Goal: Transaction & Acquisition: Purchase product/service

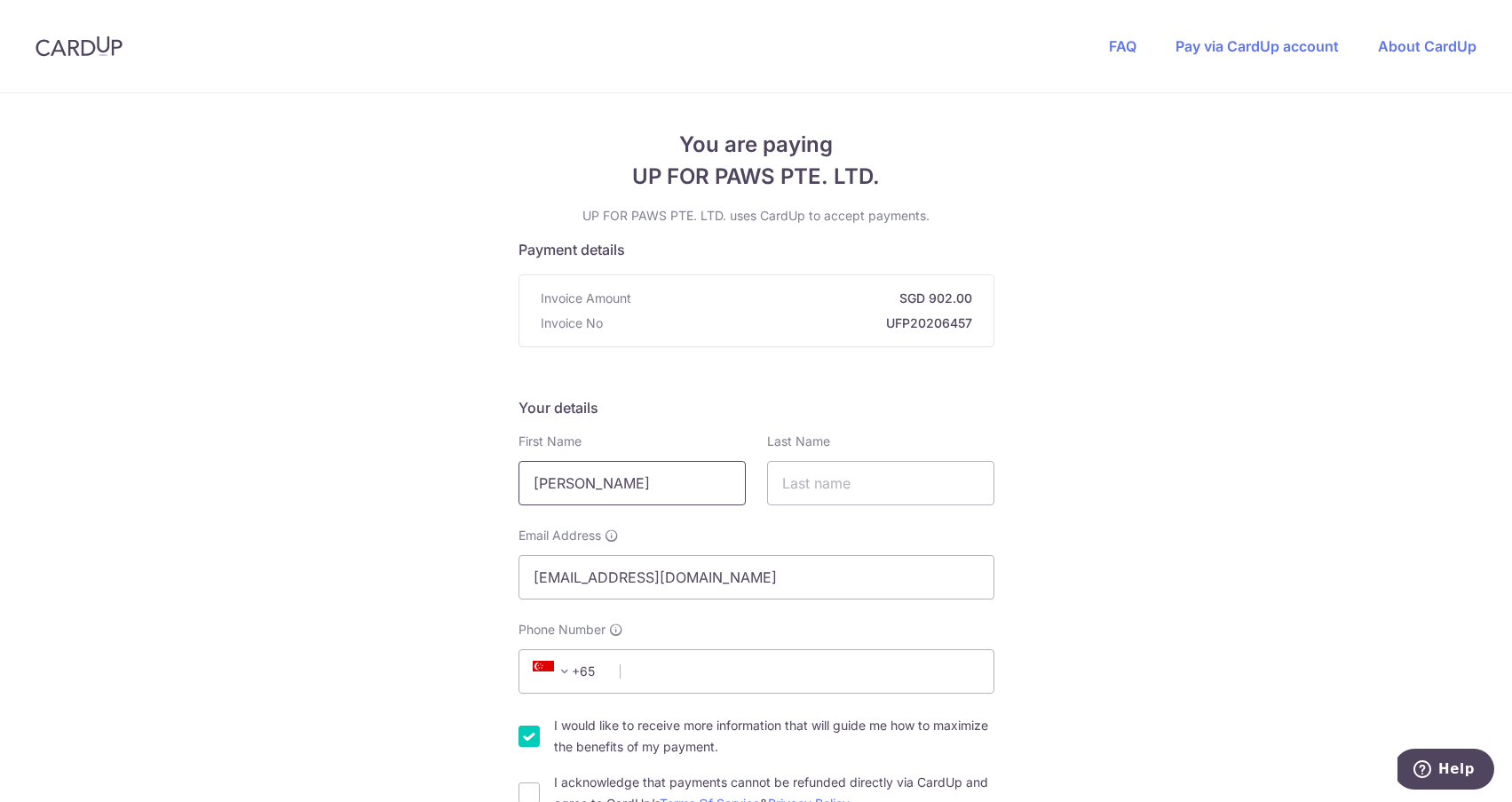
drag, startPoint x: 652, startPoint y: 480, endPoint x: 477, endPoint y: 473, distance: 175.1
type input "William"
type input "Hole"
type input "82231495"
drag, startPoint x: 605, startPoint y: 488, endPoint x: 477, endPoint y: 484, distance: 128.1
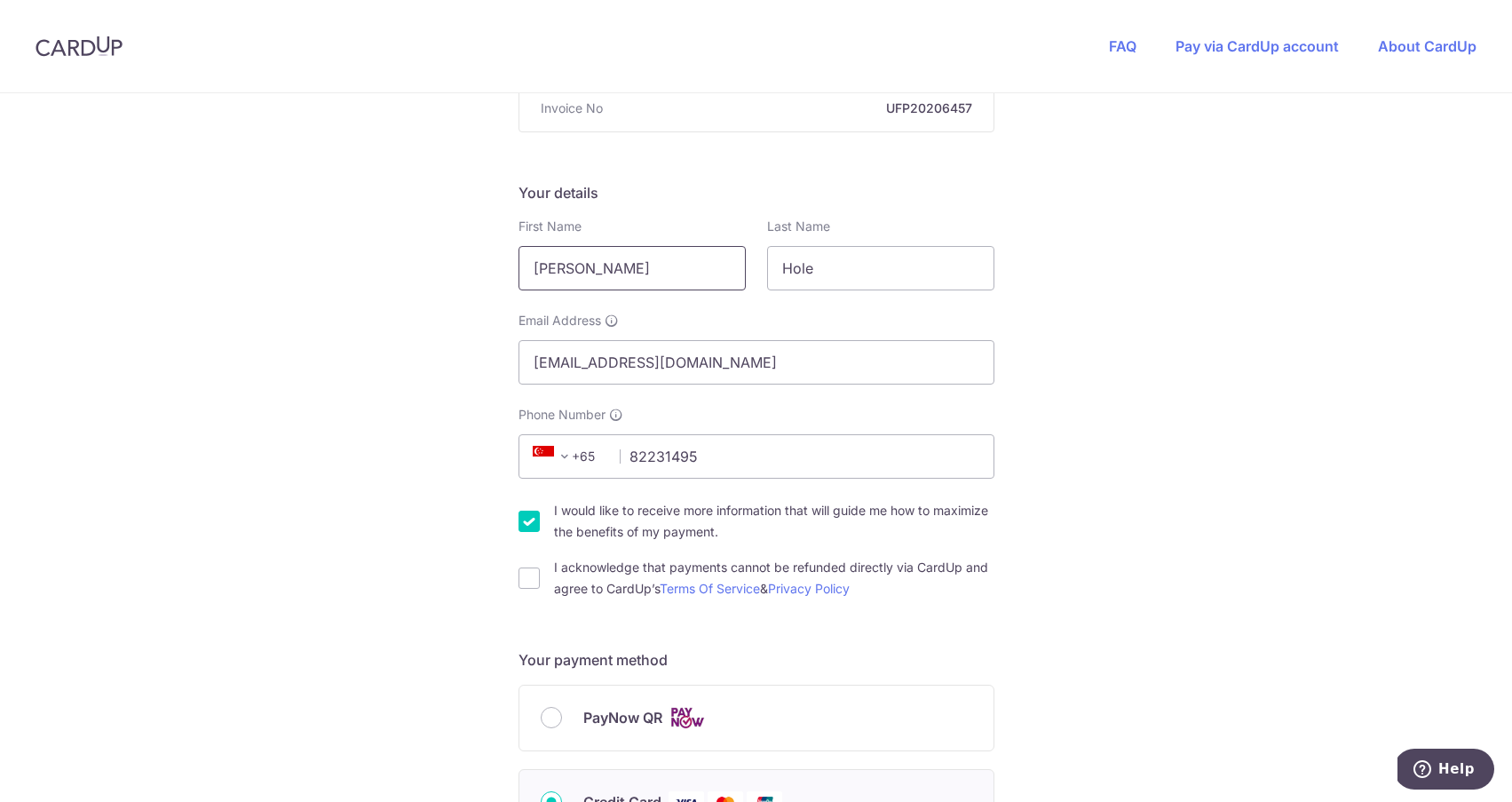
scroll to position [224, 0]
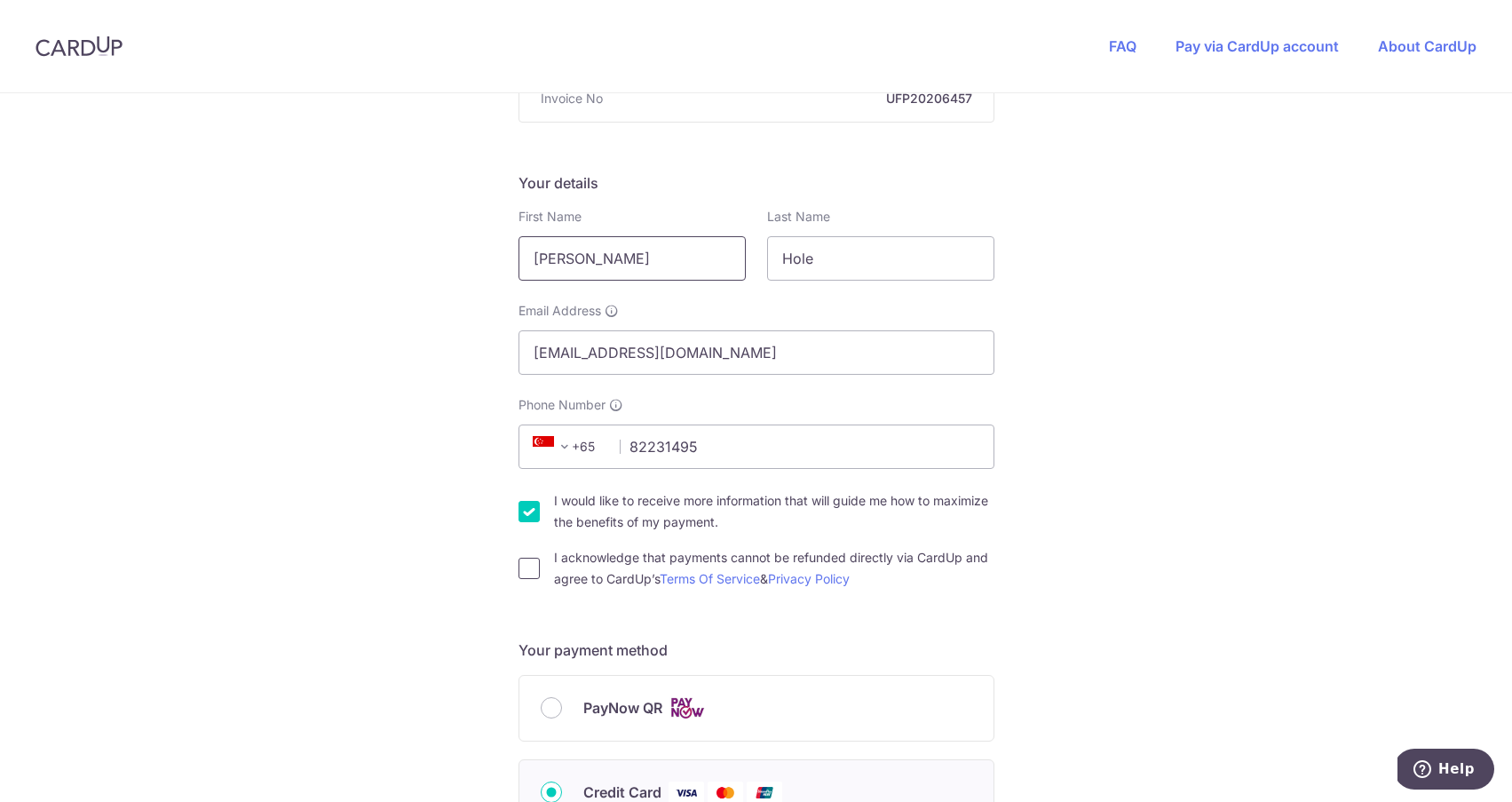
type input "Billy"
click at [526, 570] on input "I acknowledge that payments cannot be refunded directly via CardUp and agree to…" at bounding box center [530, 568] width 21 height 21
checkbox input "true"
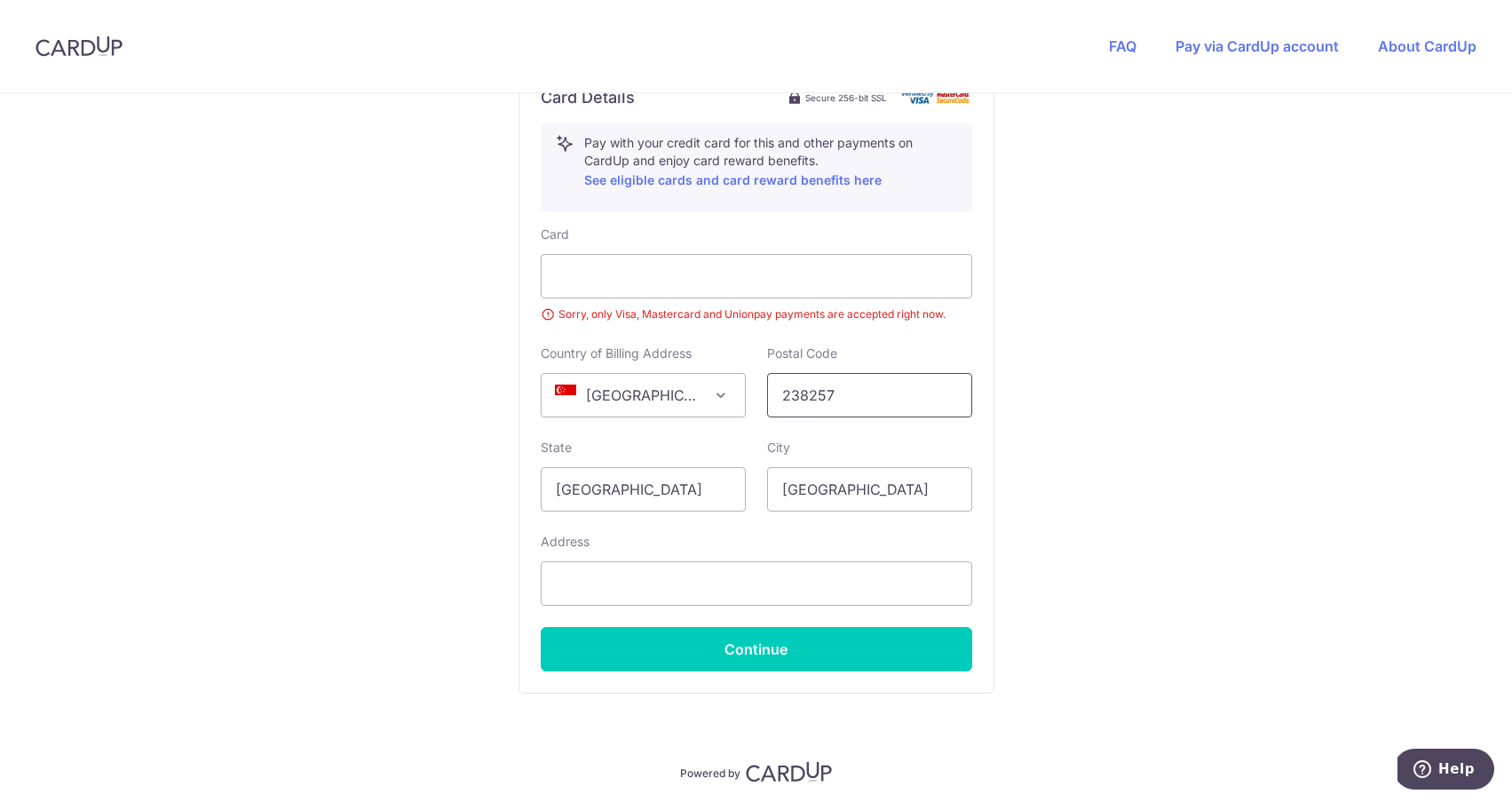
scroll to position [986, 0]
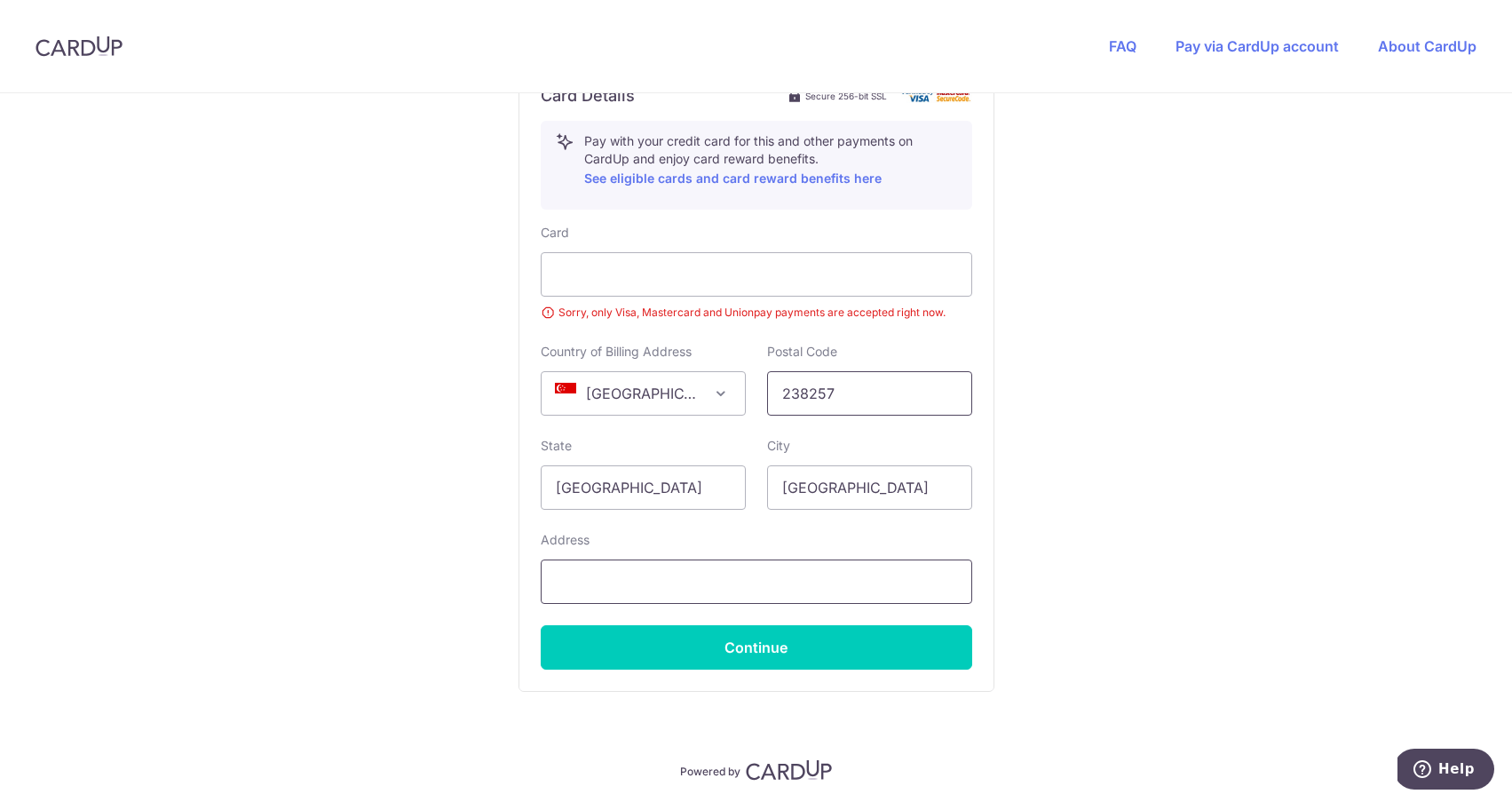
type input "238257"
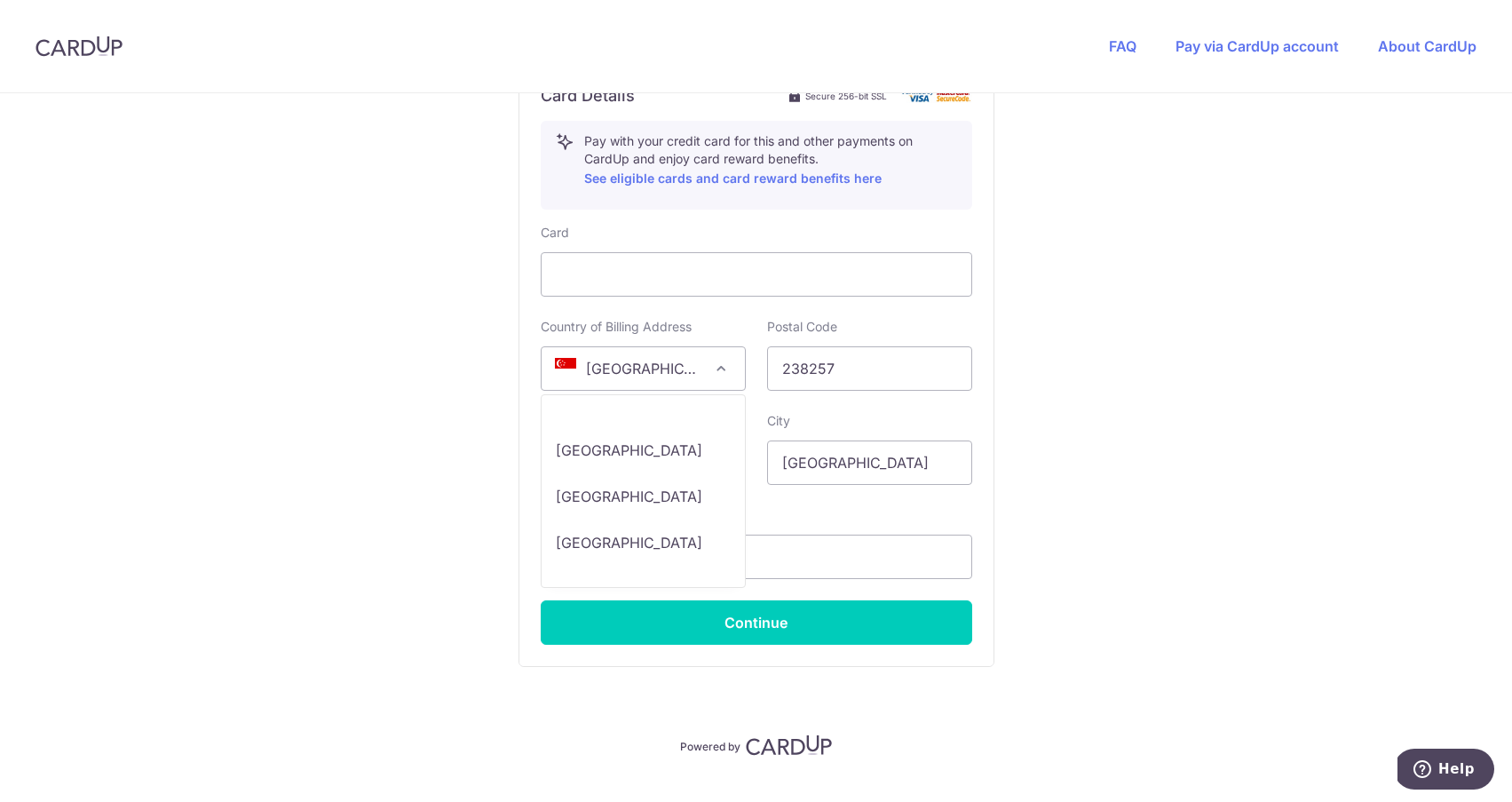
click at [659, 362] on span "[GEOGRAPHIC_DATA]" at bounding box center [643, 369] width 204 height 43
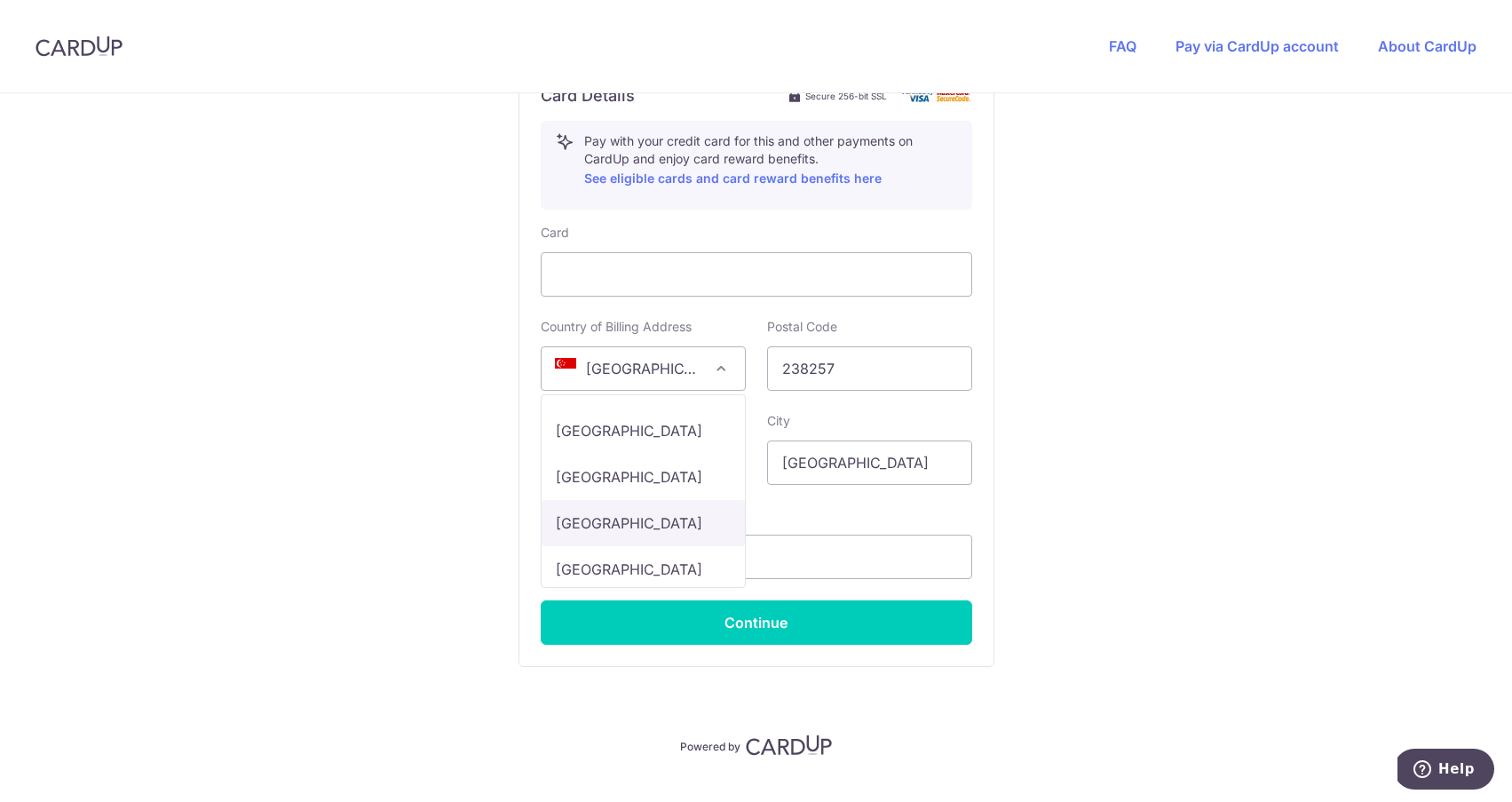
select select "US"
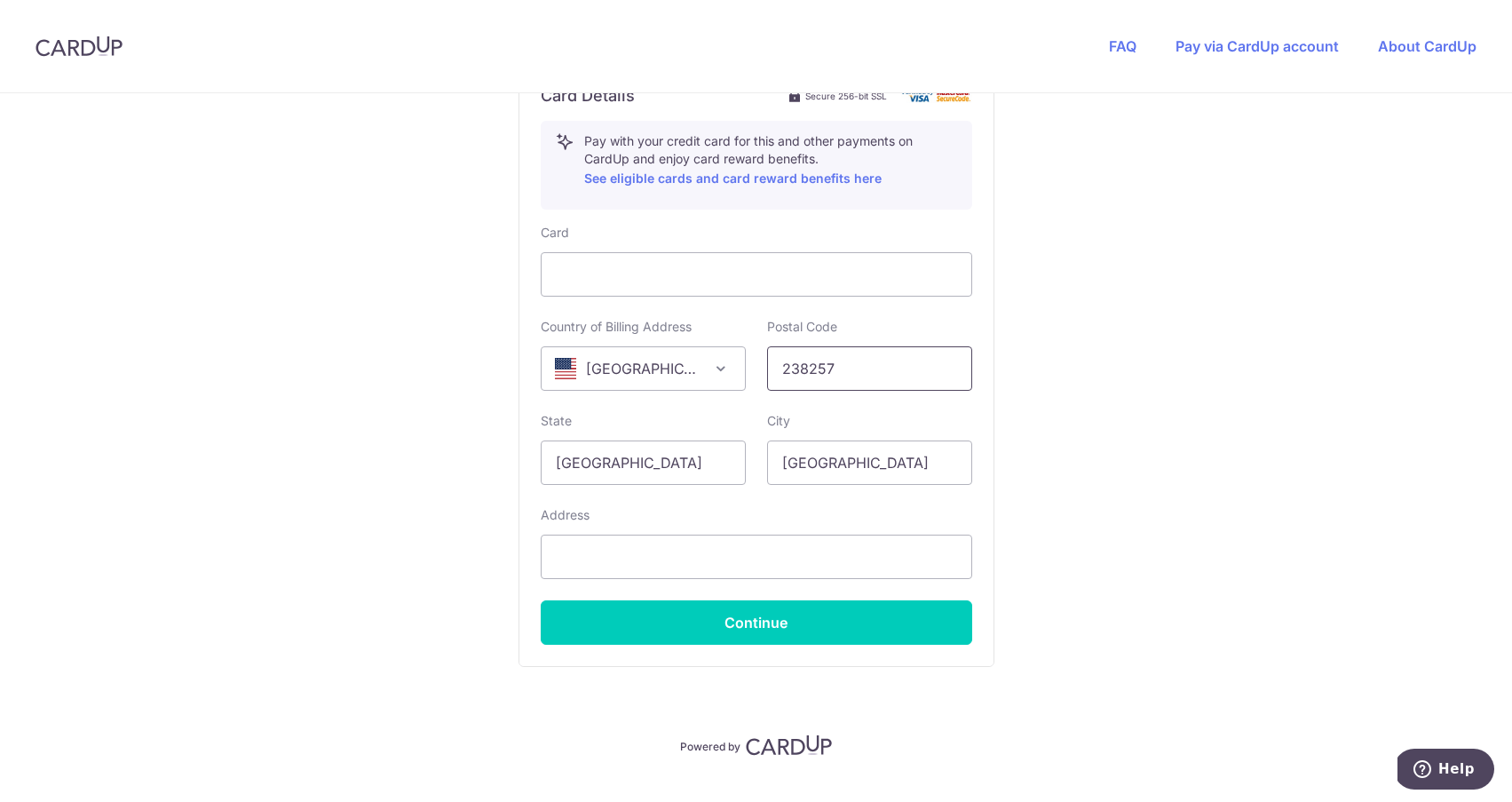
drag, startPoint x: 843, startPoint y: 368, endPoint x: 675, endPoint y: 368, distance: 168.0
click at [675, 368] on div "Country of Billing Address Afghanistan Aland Islands Albania Algeria American S…" at bounding box center [756, 355] width 453 height 73
type input "06226"
drag, startPoint x: 637, startPoint y: 462, endPoint x: 456, endPoint y: 462, distance: 181.0
type input "Conneticut"
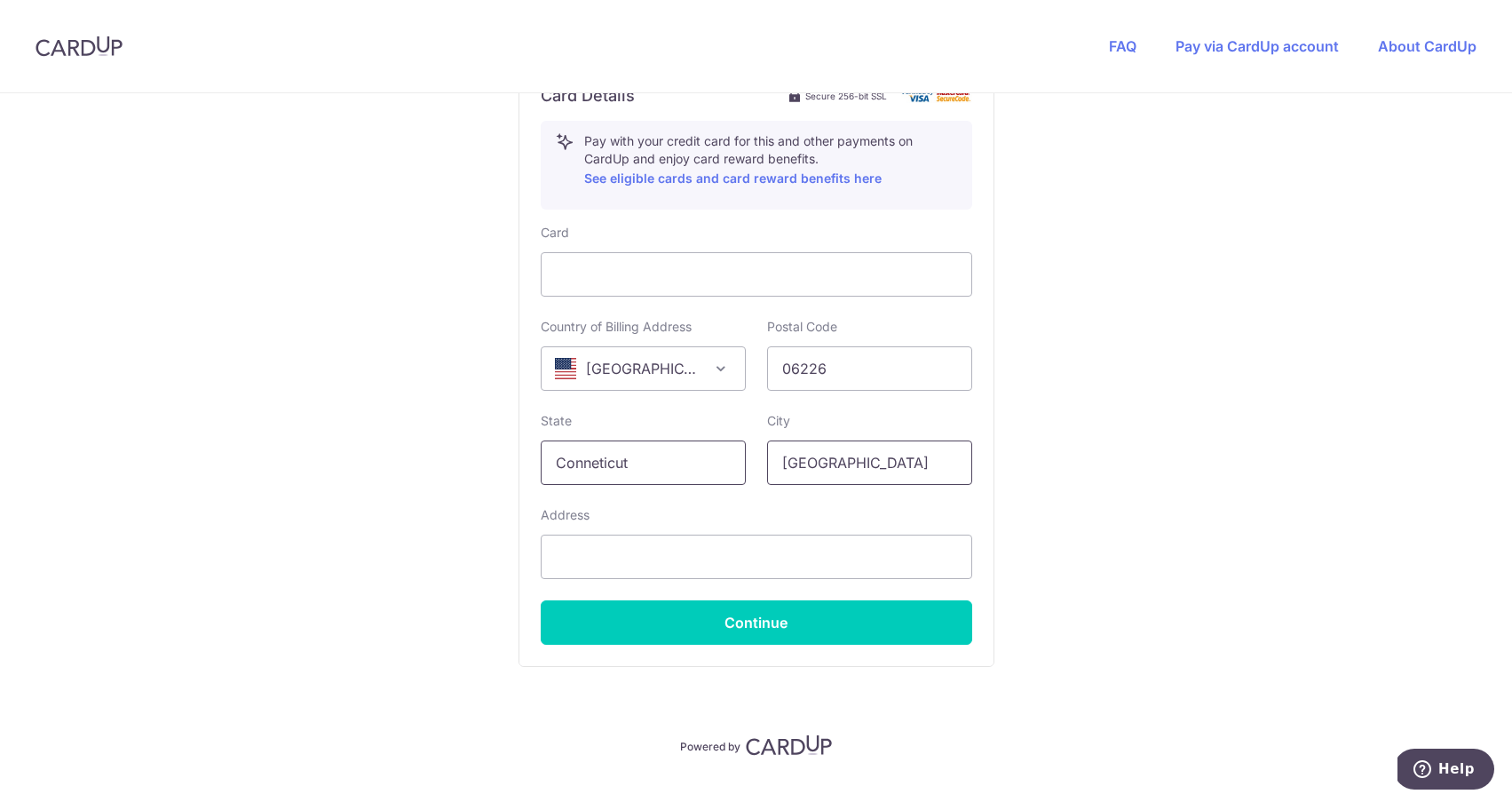
drag, startPoint x: 861, startPoint y: 458, endPoint x: 635, endPoint y: 458, distance: 226.0
type input "Willimantic"
click at [564, 544] on input "text" at bounding box center [756, 556] width 431 height 45
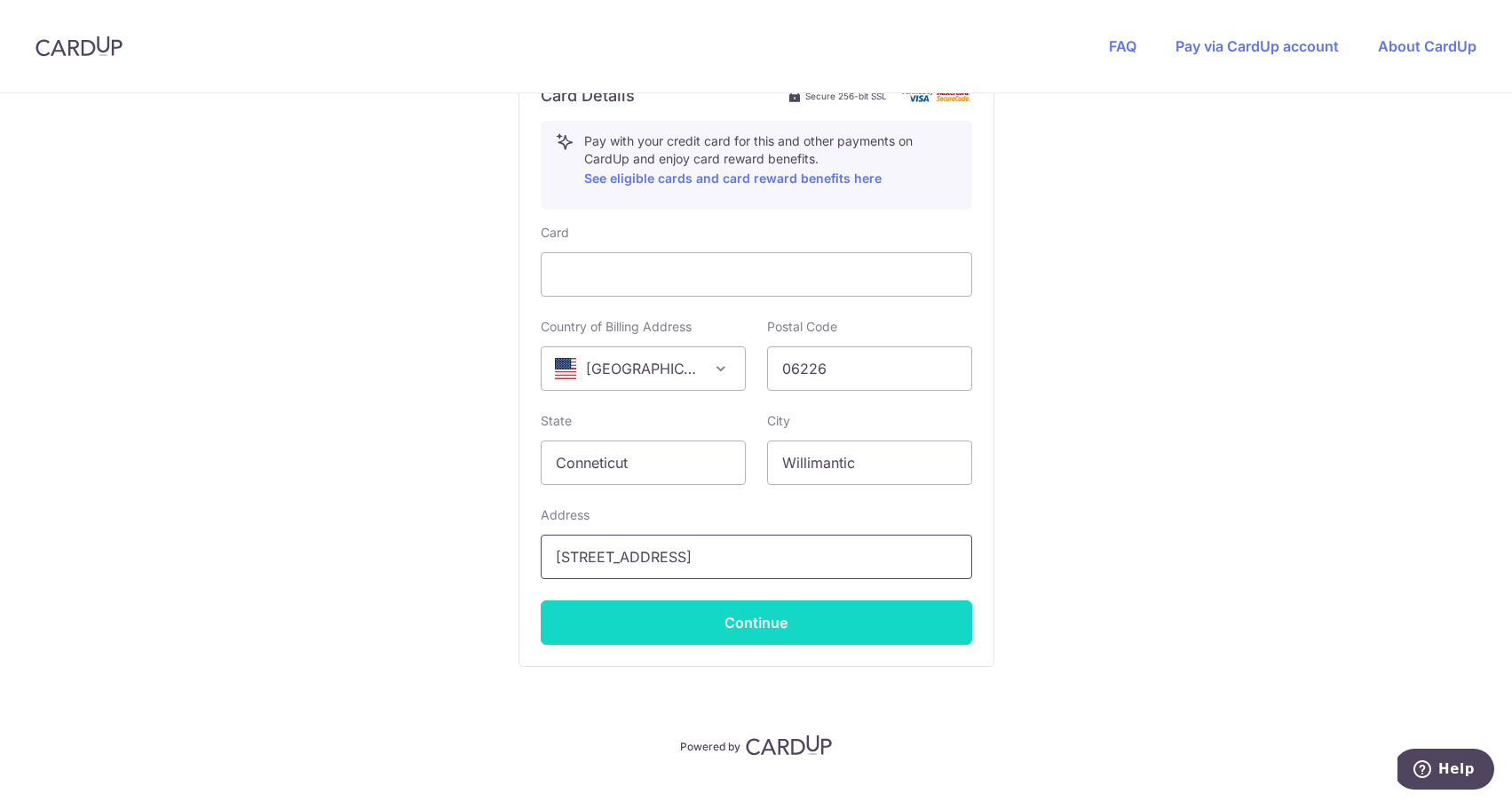
type input "[STREET_ADDRESS]"
click at [690, 622] on button "Continue" at bounding box center [756, 622] width 431 height 45
type input "**** 6586"
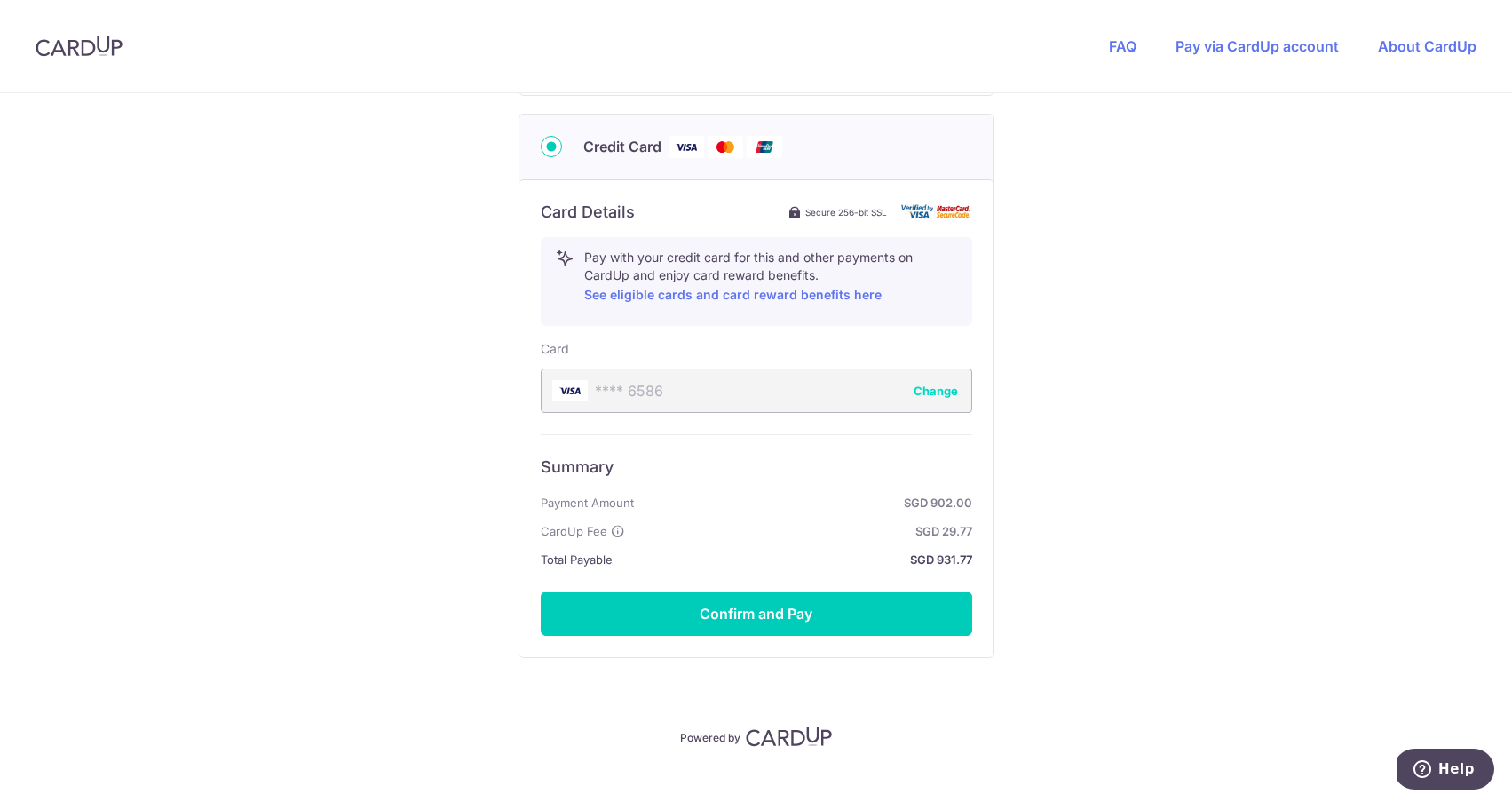
scroll to position [878, 0]
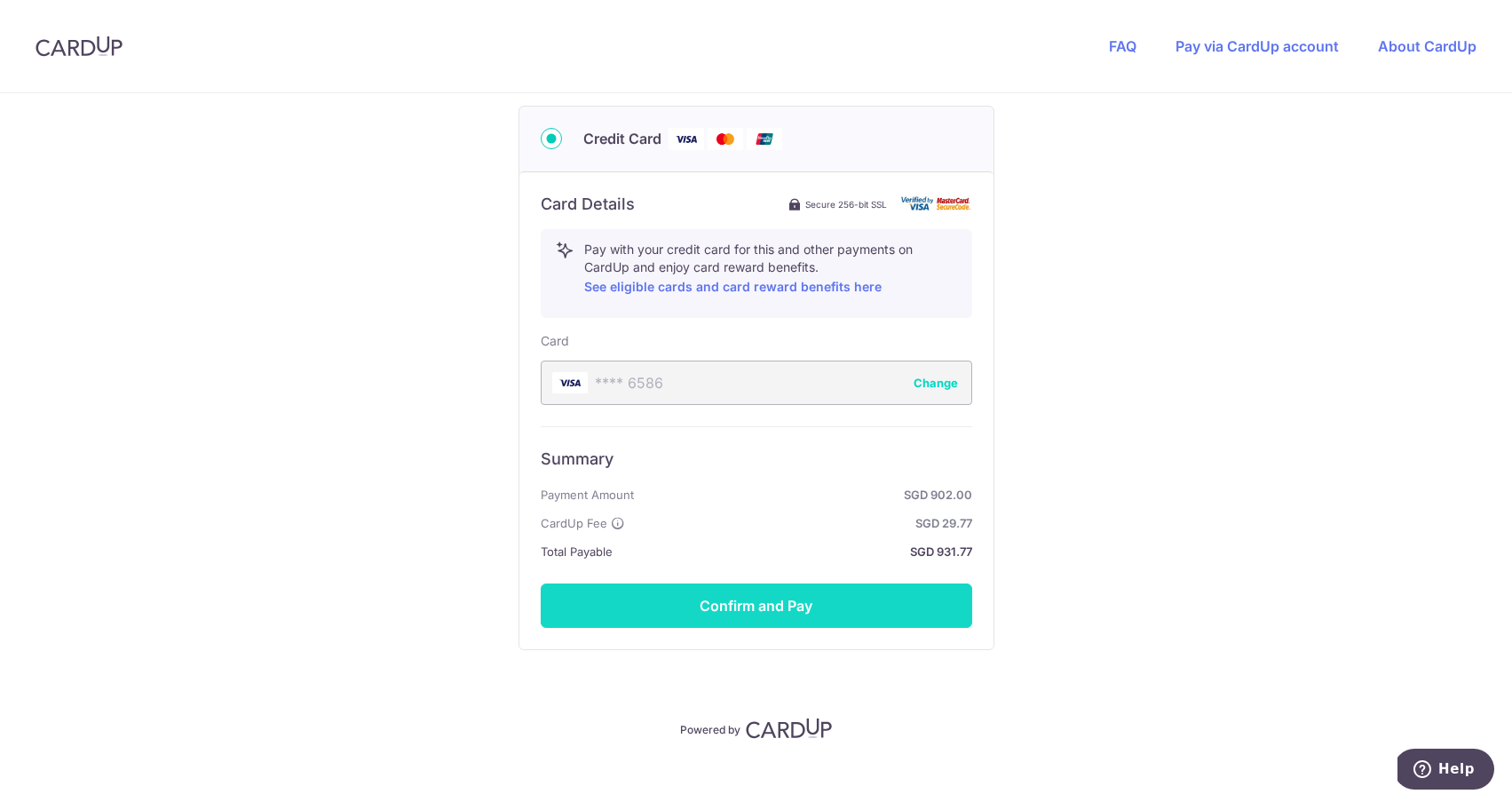
click at [798, 601] on button "Confirm and Pay" at bounding box center [756, 606] width 431 height 45
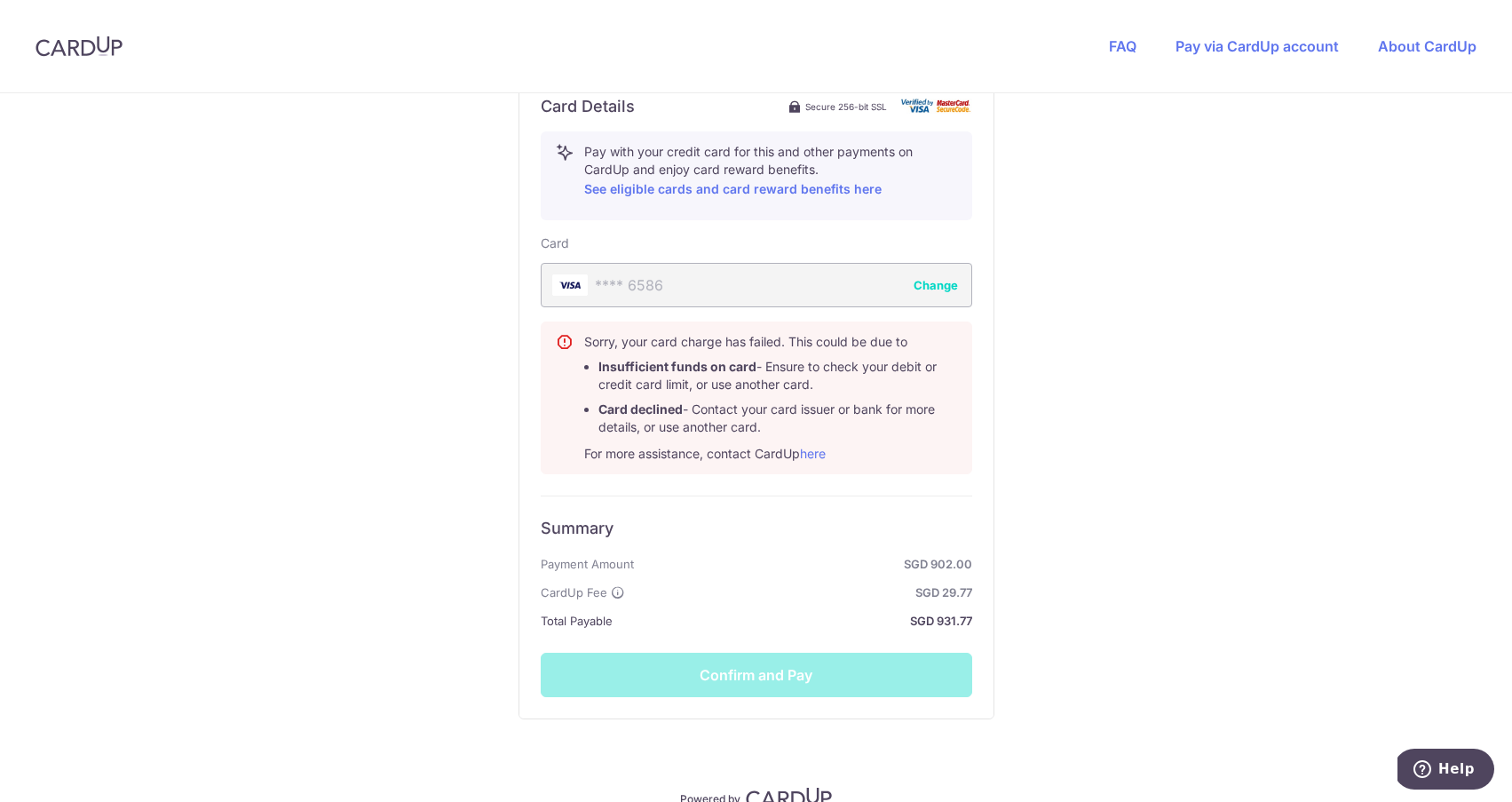
scroll to position [990, 0]
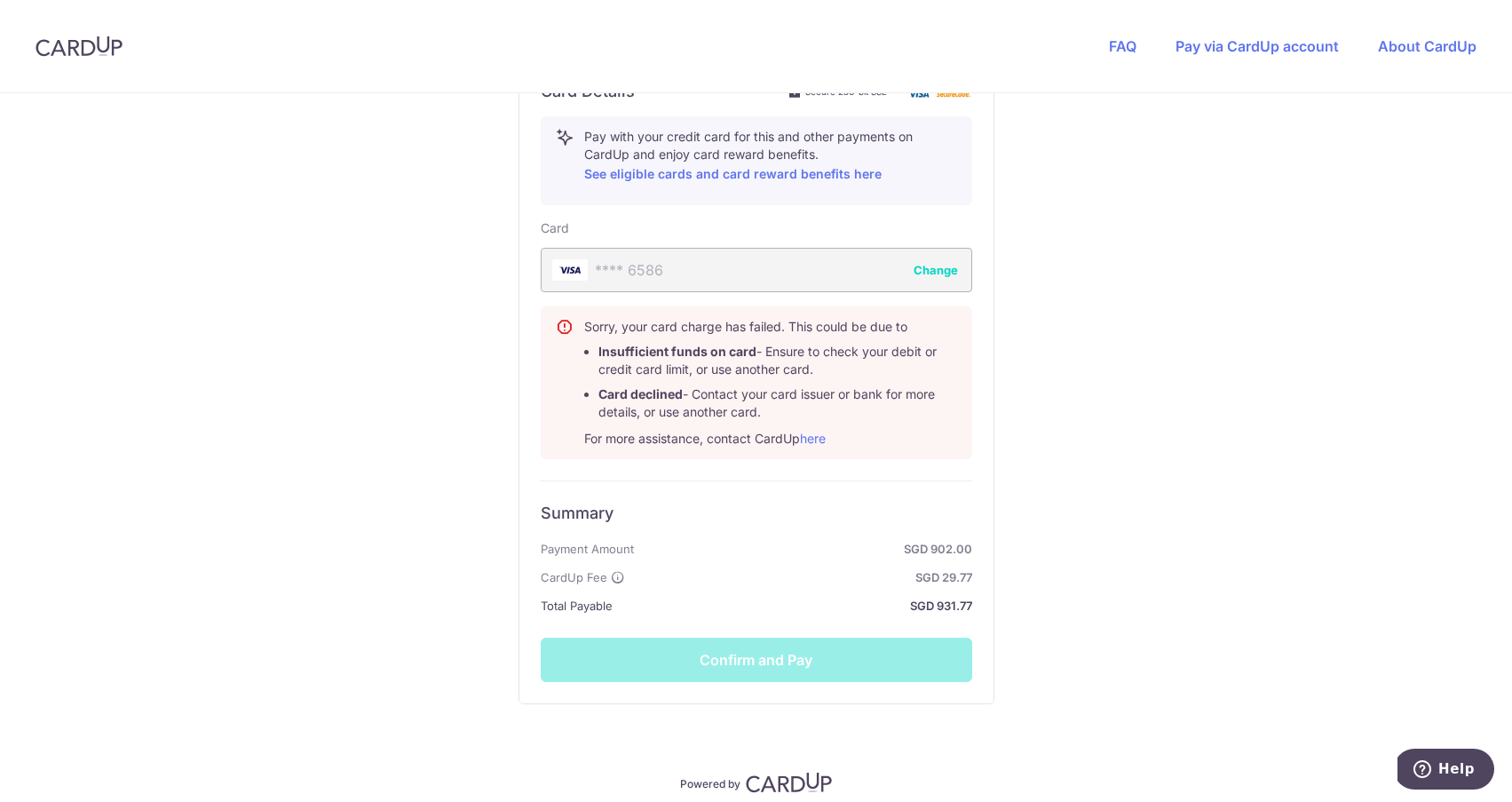
click at [809, 566] on strong "SGD 29.77" at bounding box center [802, 577] width 340 height 21
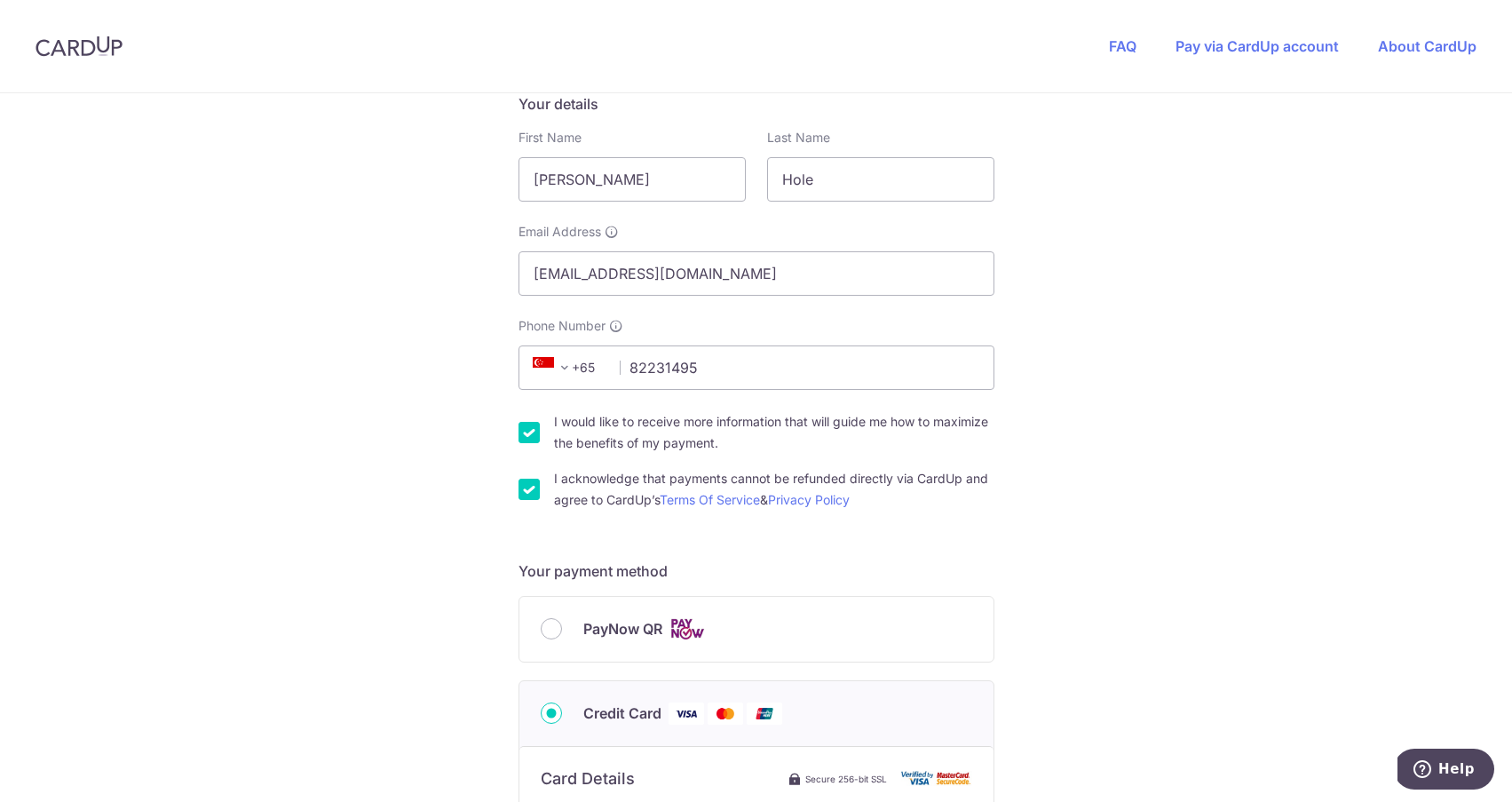
scroll to position [307, 0]
click at [626, 171] on input "Billy" at bounding box center [632, 176] width 227 height 45
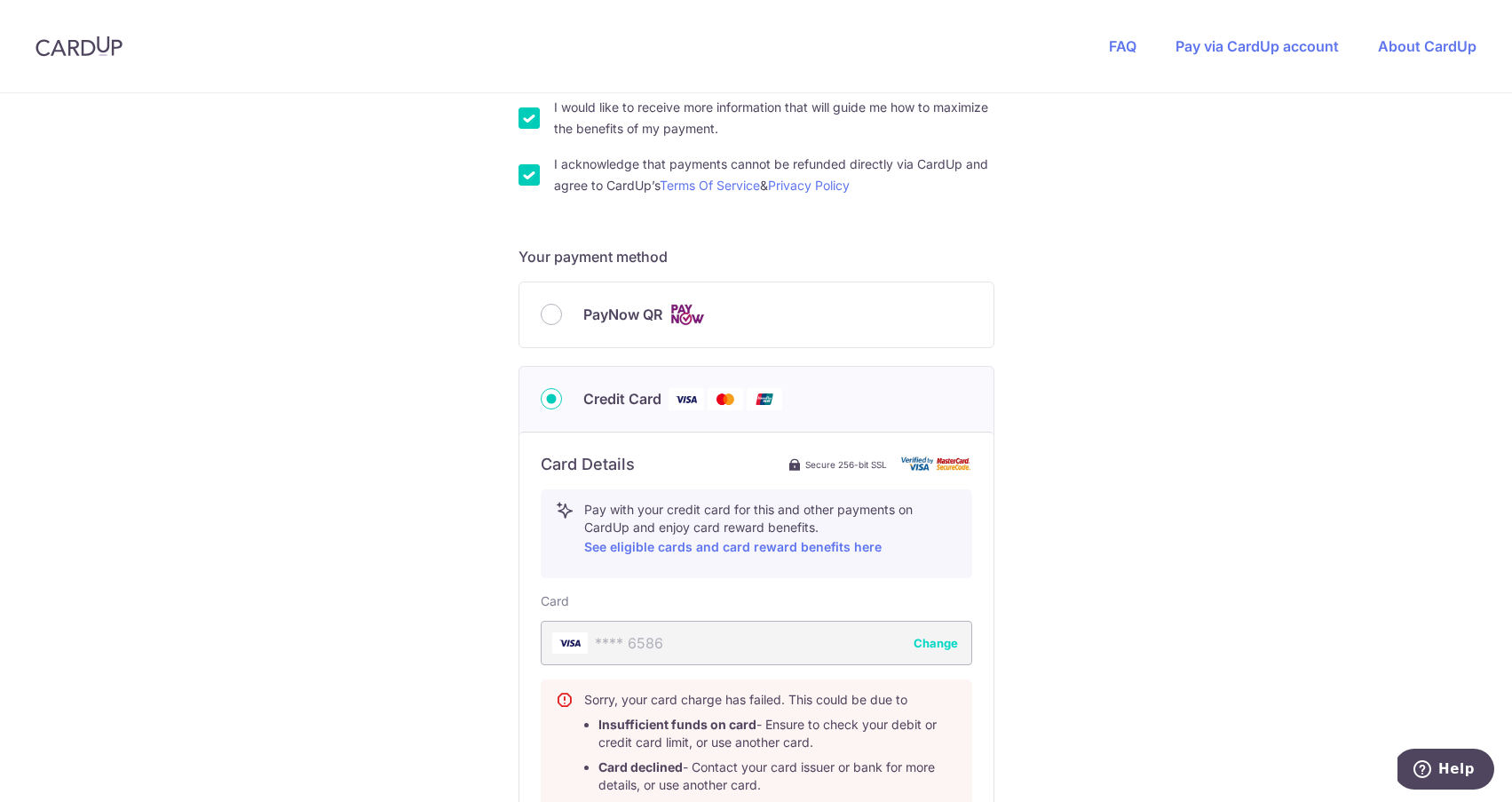
scroll to position [631, 0]
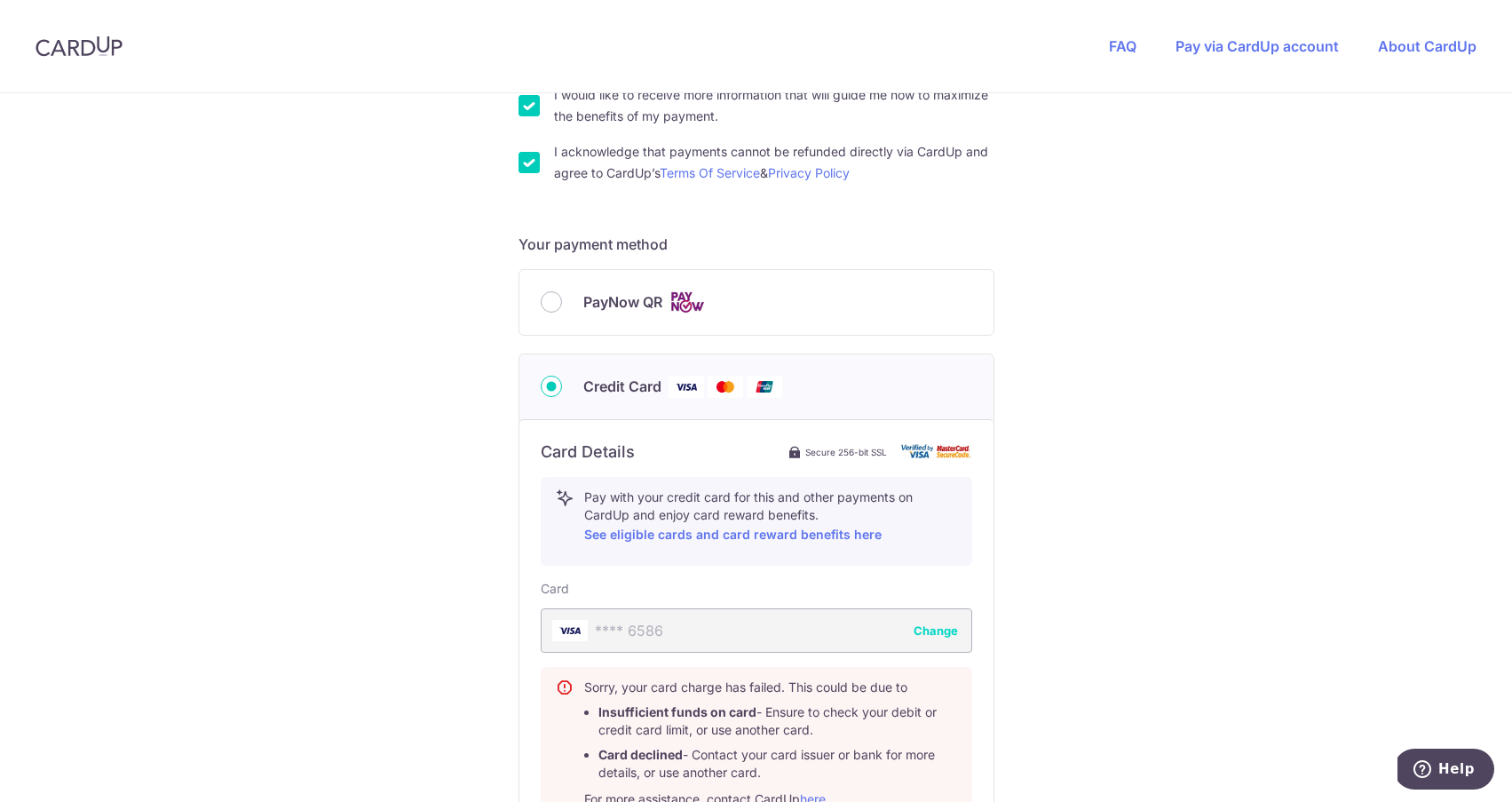
type input "[PERSON_NAME]"
click at [546, 385] on input "Credit Card" at bounding box center [551, 386] width 21 height 21
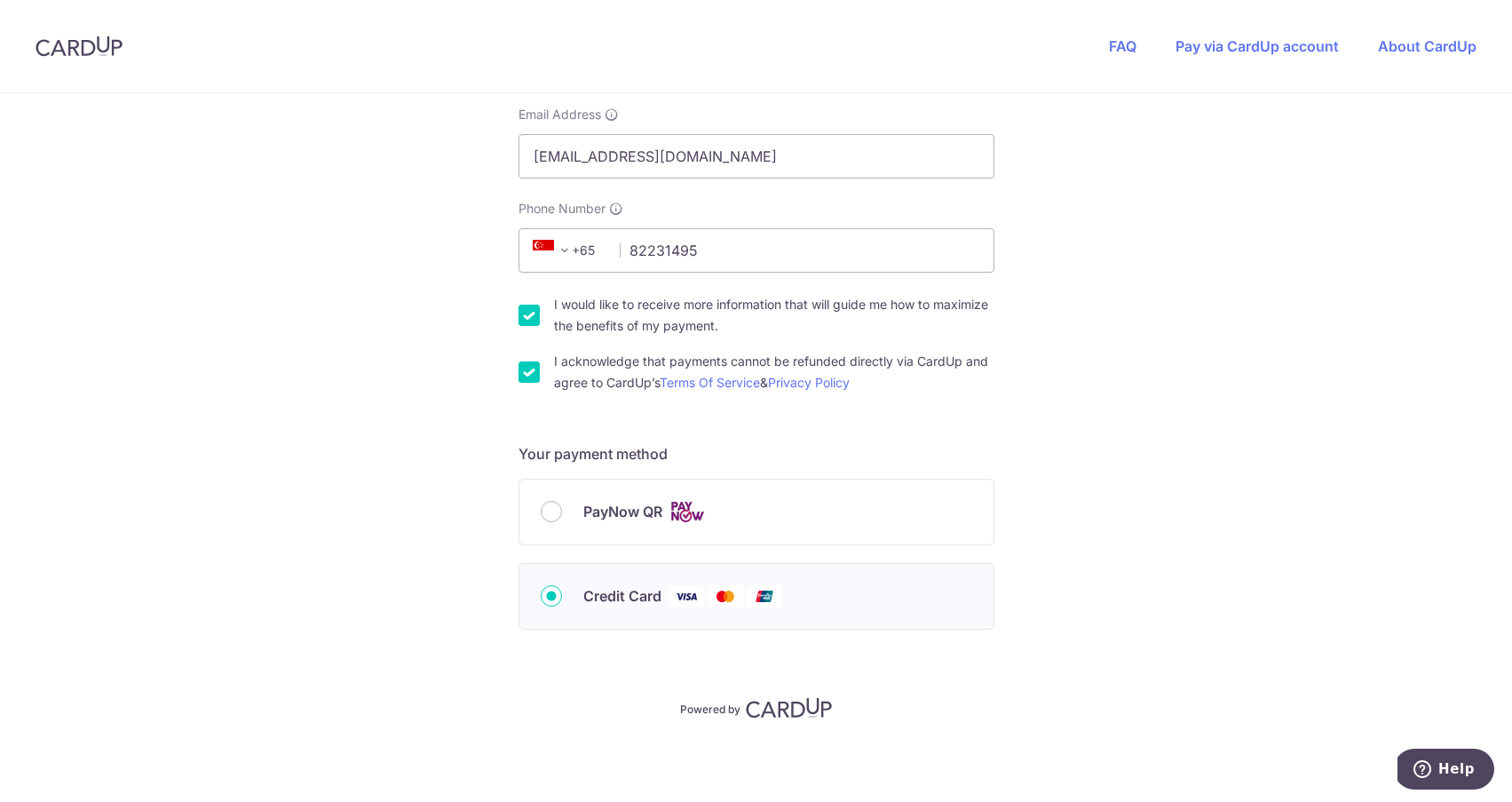
scroll to position [421, 0]
click at [552, 594] on input "Credit Card" at bounding box center [551, 596] width 21 height 21
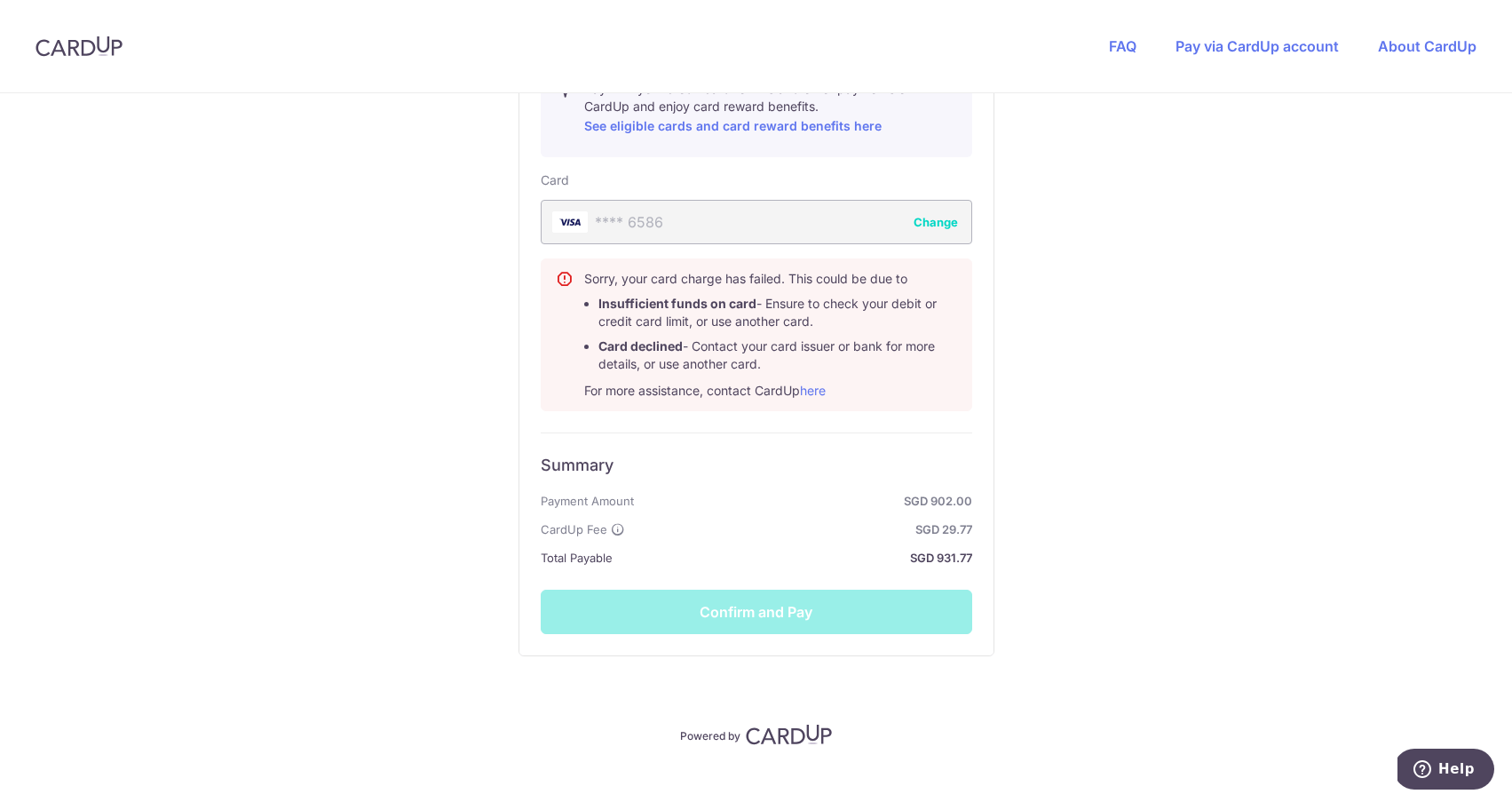
scroll to position [1040, 0]
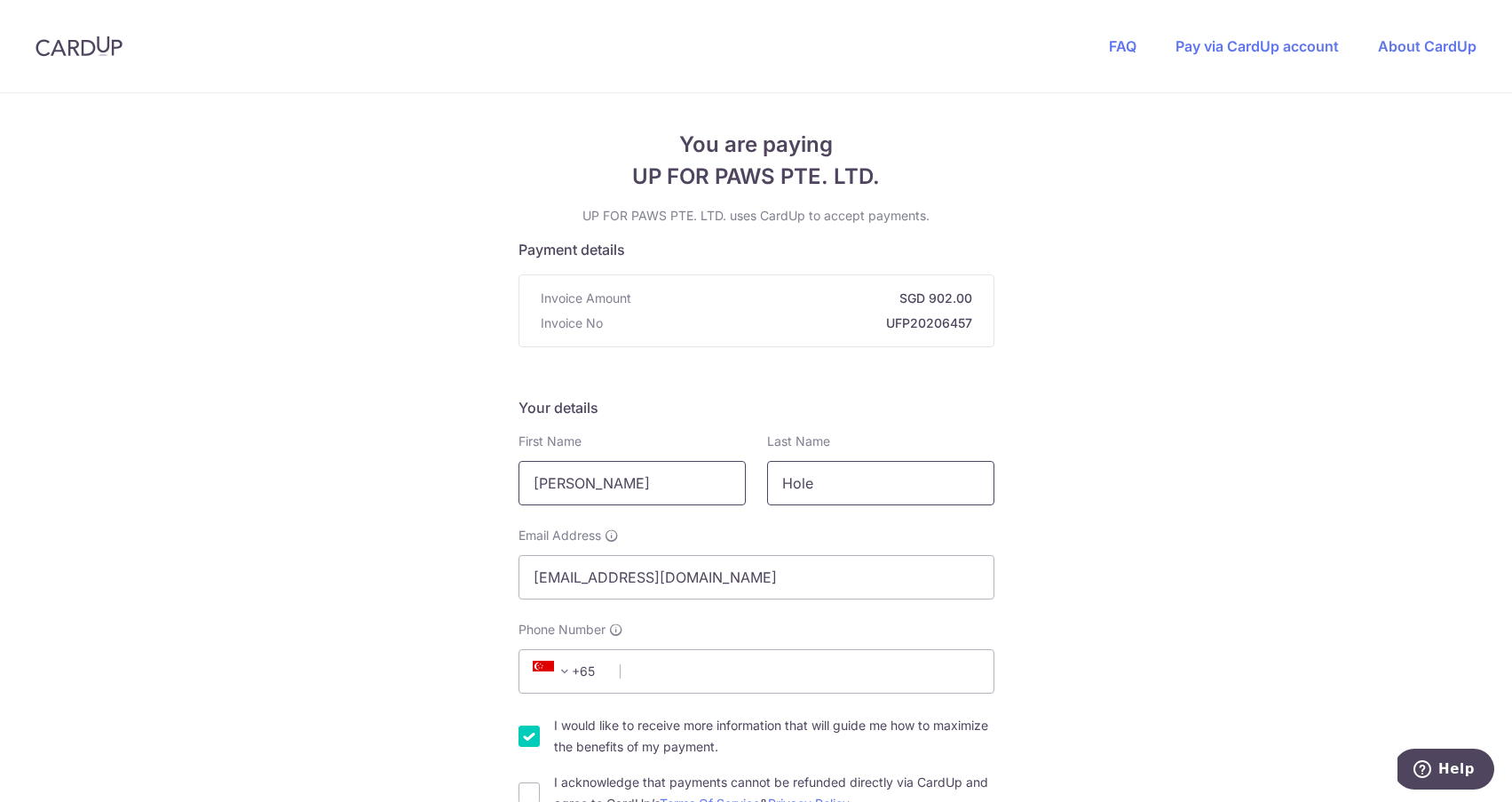
type input "Hole"
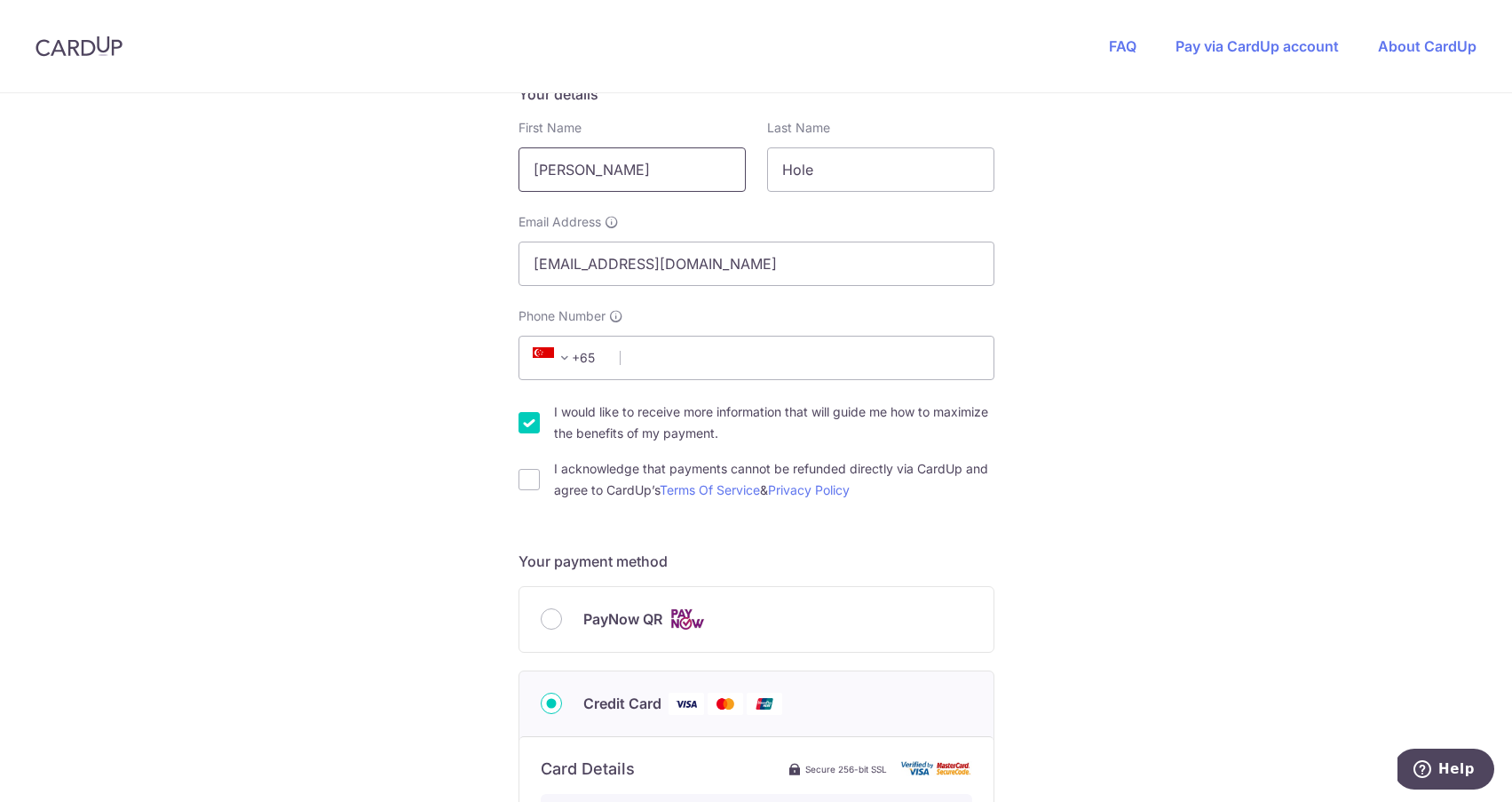
scroll to position [322, 0]
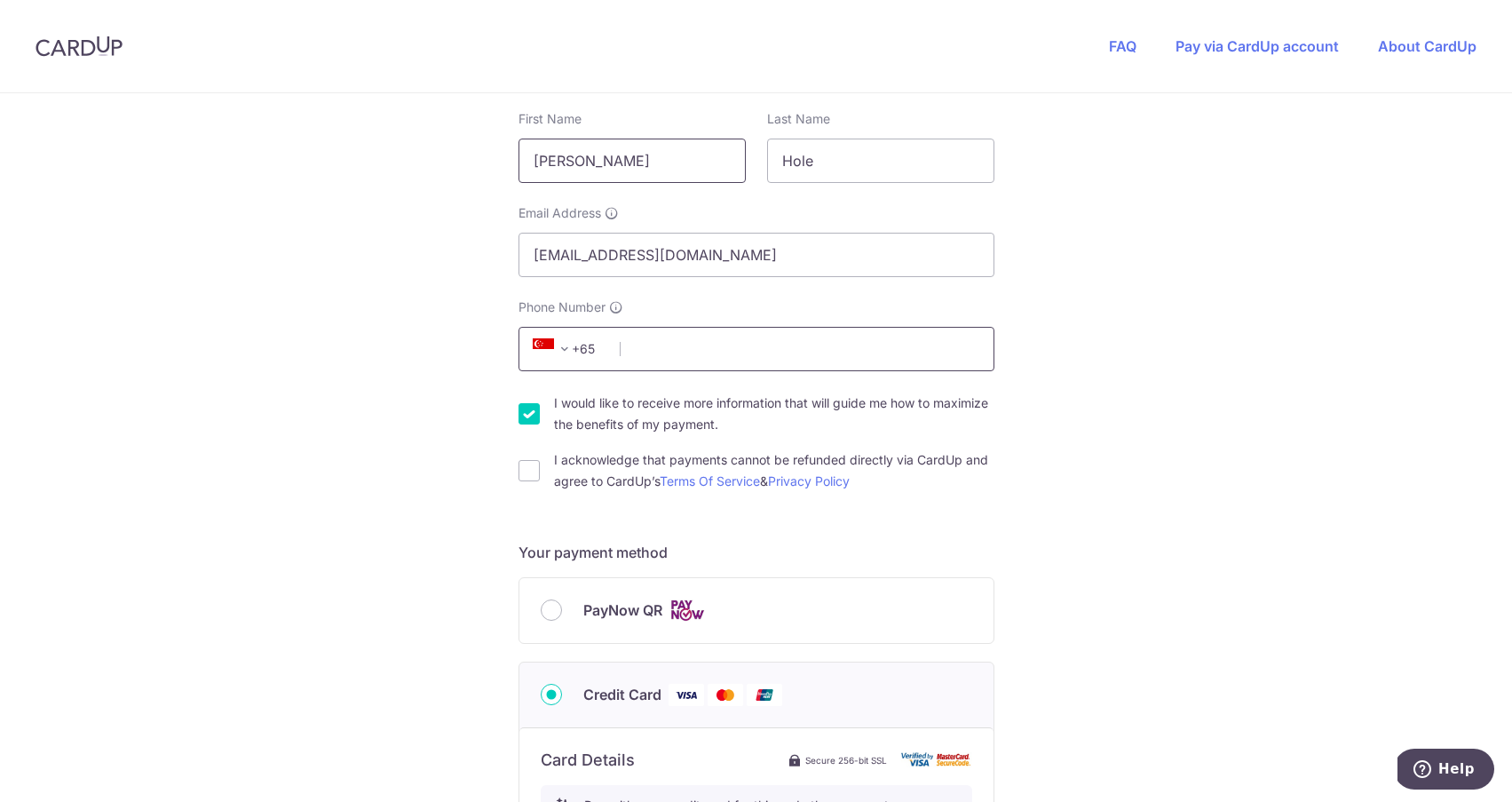
type input "[PERSON_NAME]"
type input "82231495"
click at [533, 472] on input "I acknowledge that payments cannot be refunded directly via CardUp and agree to…" at bounding box center [530, 471] width 21 height 21
checkbox input "true"
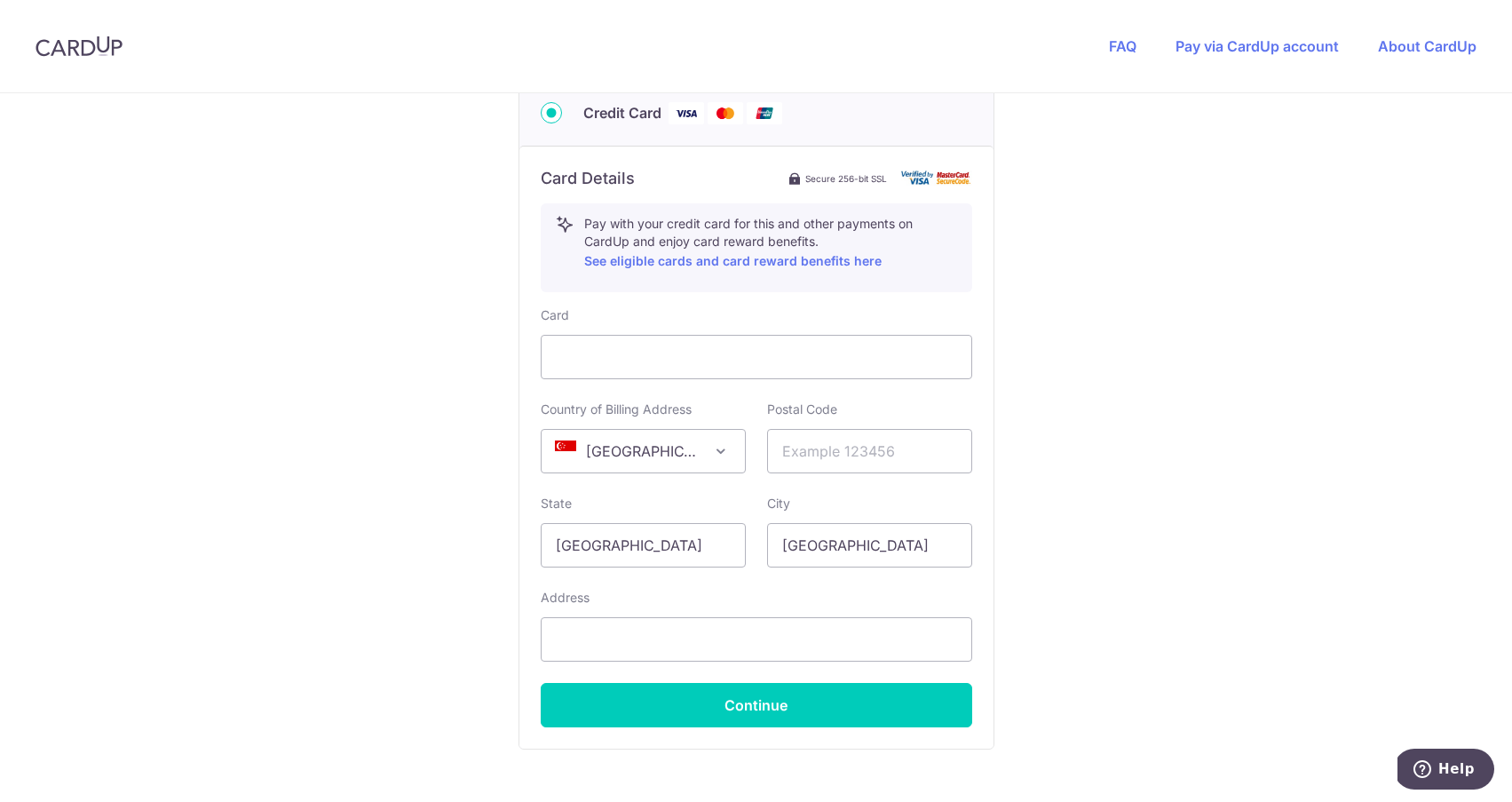
scroll to position [907, 0]
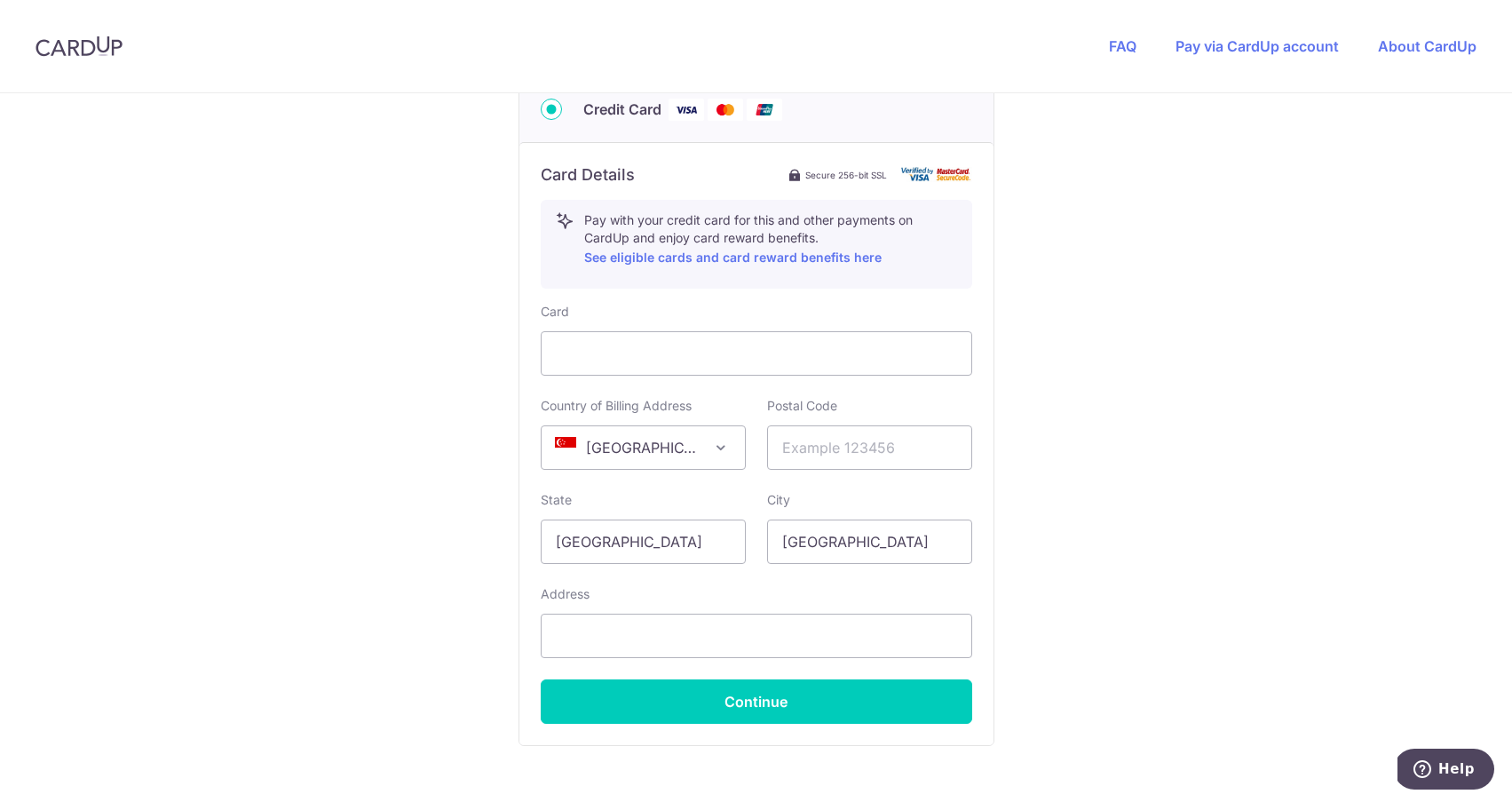
click at [663, 455] on span "[GEOGRAPHIC_DATA]" at bounding box center [643, 447] width 204 height 43
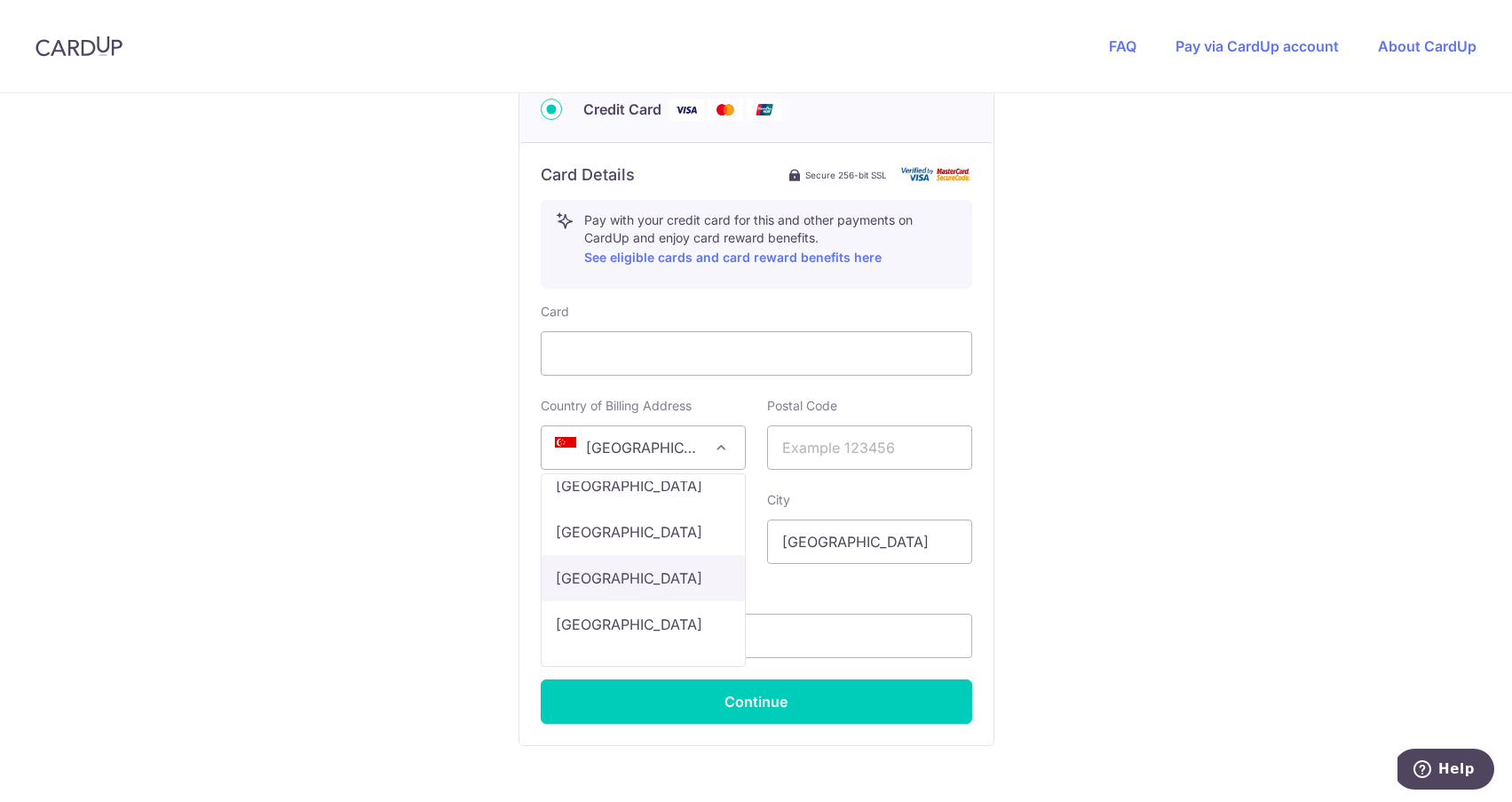
scroll to position [11071, 0]
select select "US"
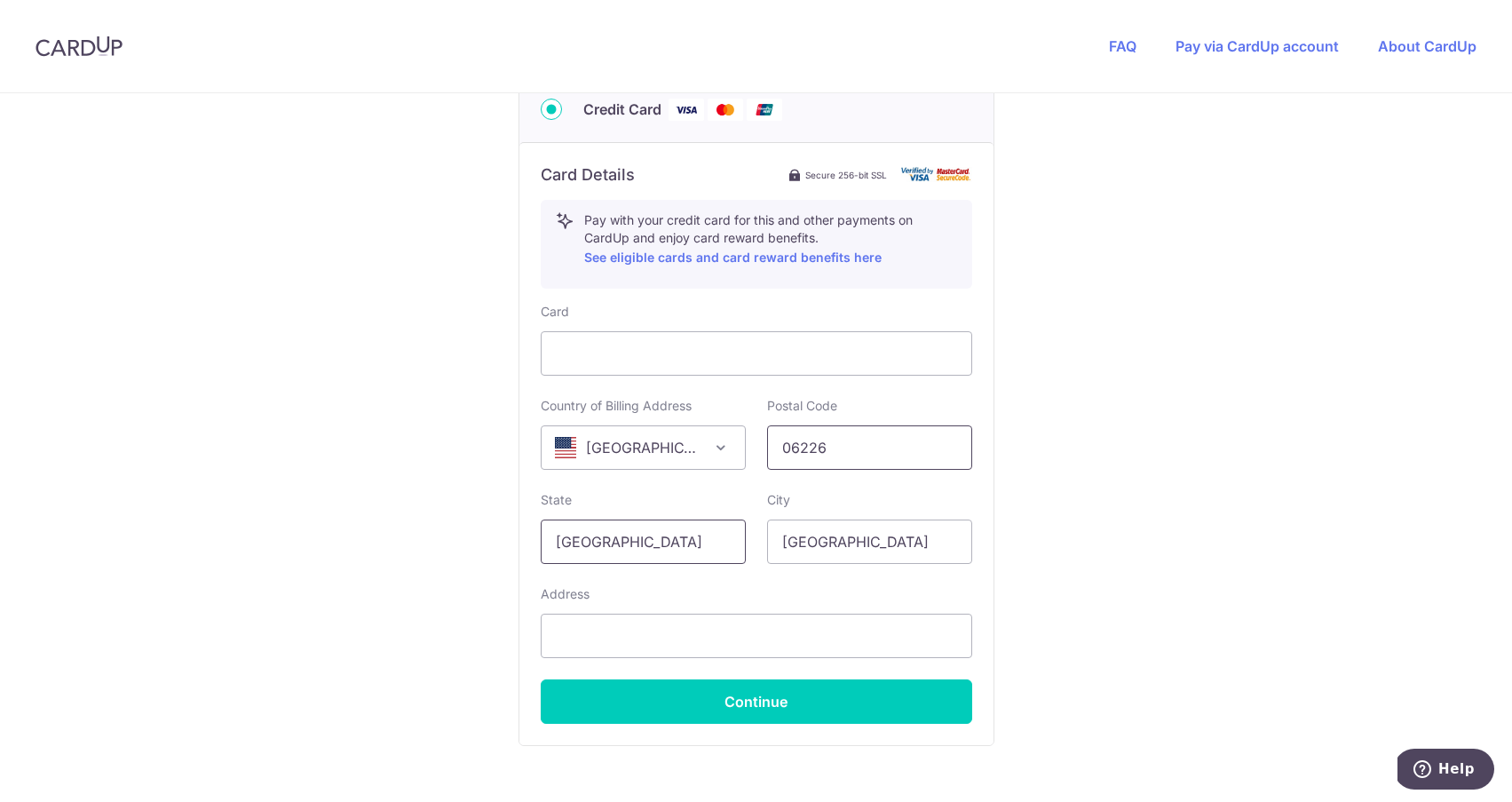
type input "06226"
drag, startPoint x: 690, startPoint y: 537, endPoint x: 471, endPoint y: 536, distance: 219.0
type input "Conneticut"
type input "Willimantic"
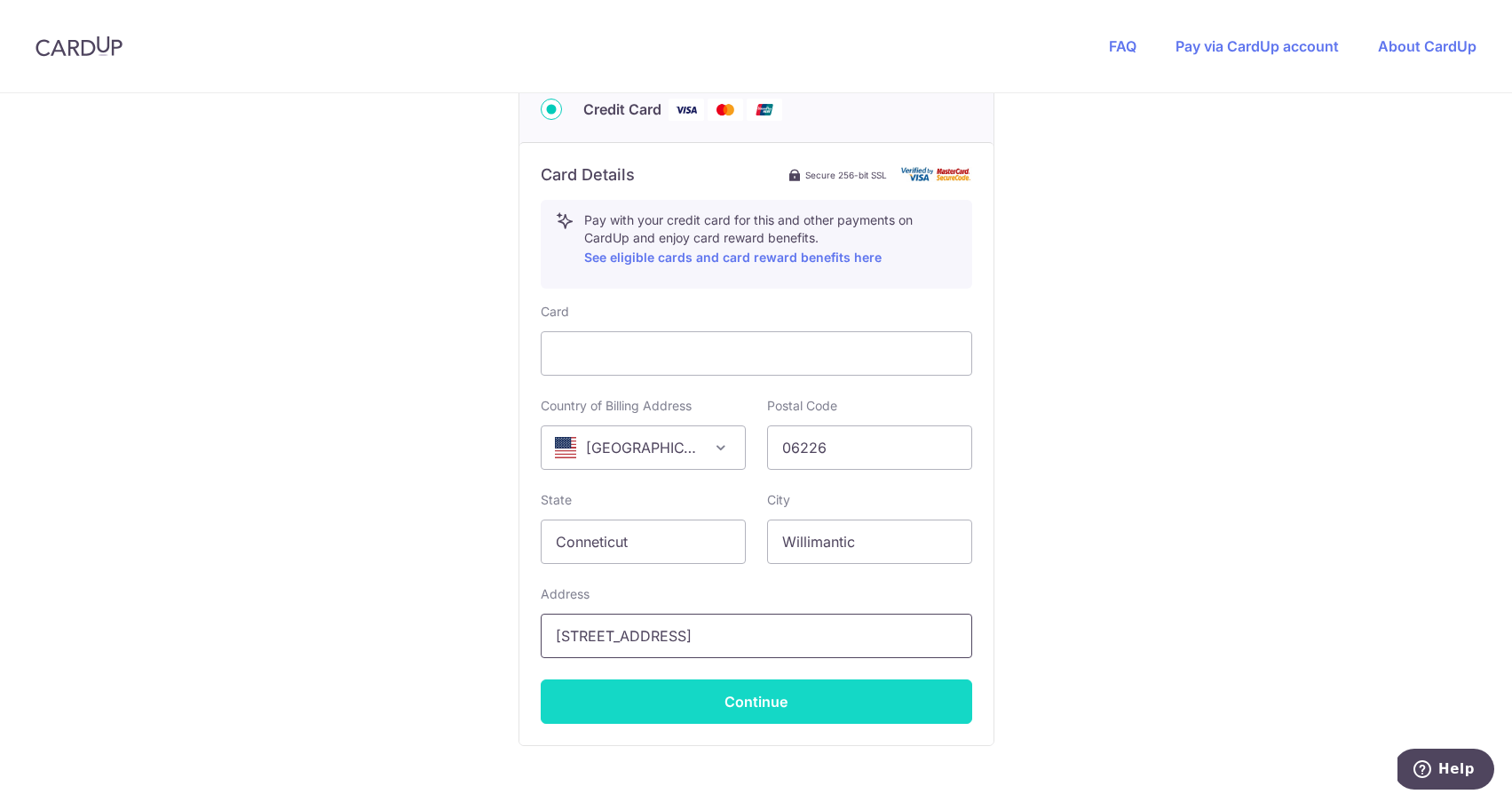
type input "[STREET_ADDRESS]"
click at [794, 703] on button "Continue" at bounding box center [756, 701] width 431 height 45
type input "**** 6586"
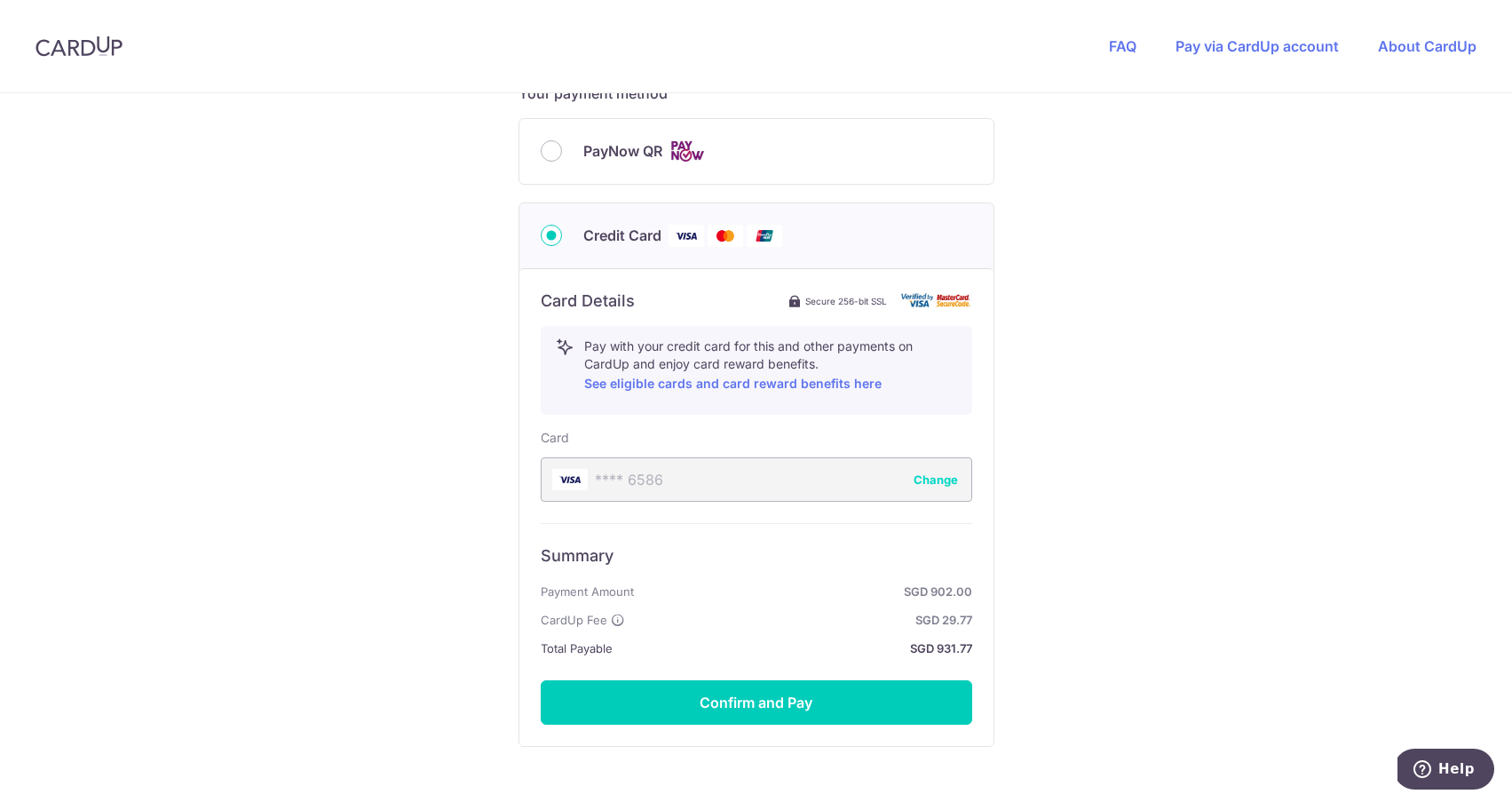
scroll to position [804, 0]
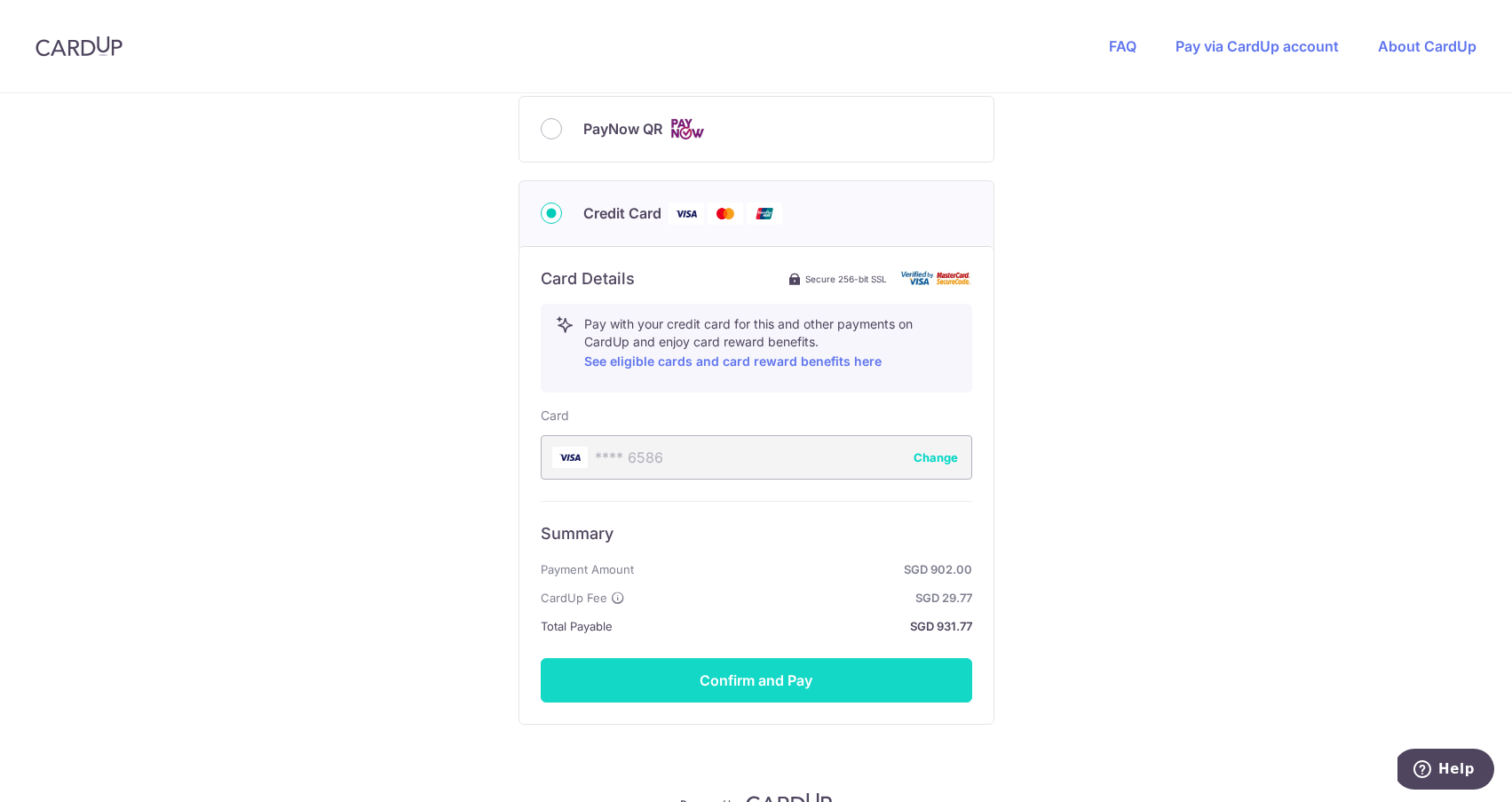
click at [739, 676] on button "Confirm and Pay" at bounding box center [756, 681] width 431 height 45
